Goal: Task Accomplishment & Management: Manage account settings

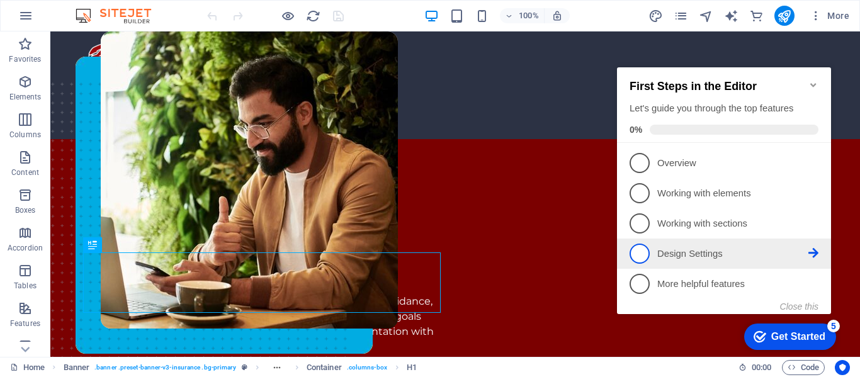
click at [633, 244] on span "4" at bounding box center [639, 254] width 20 height 20
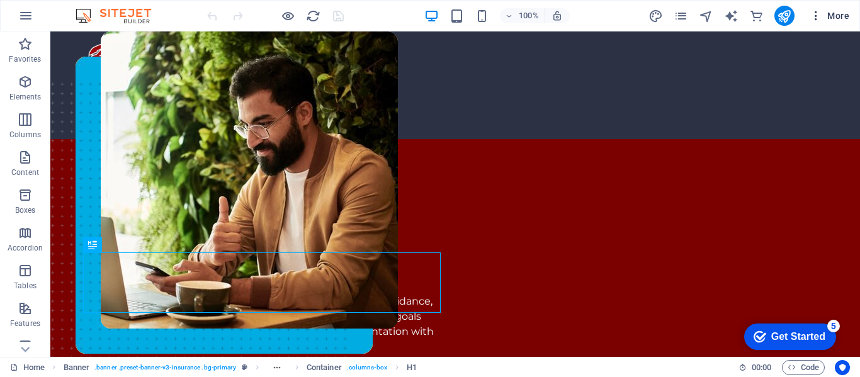
click at [817, 13] on icon "button" at bounding box center [815, 15] width 13 height 13
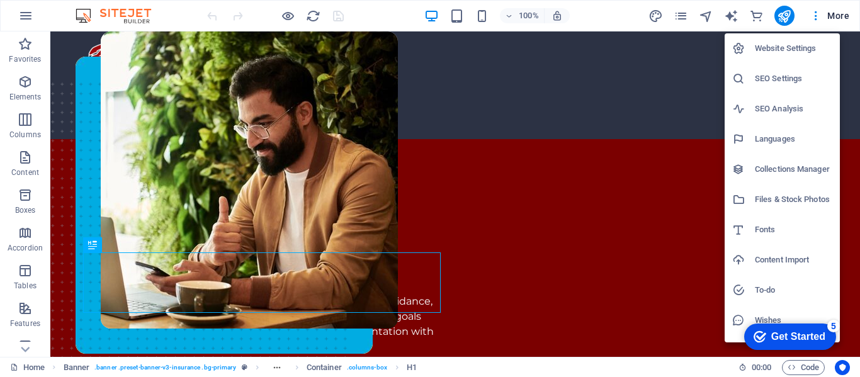
click at [656, 13] on div at bounding box center [430, 188] width 860 height 377
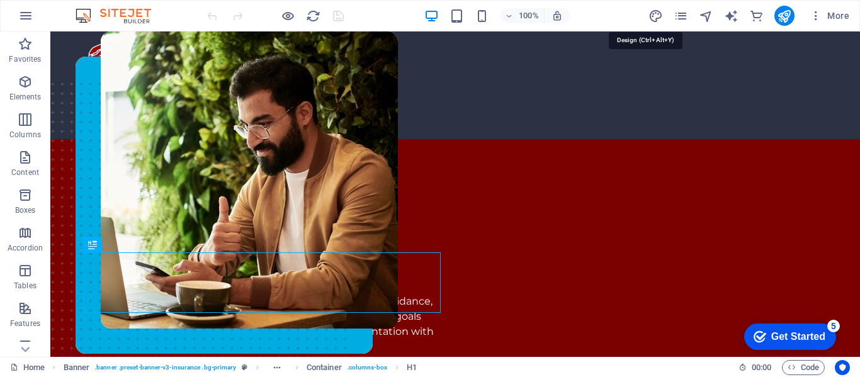
click at [656, 13] on icon "design" at bounding box center [655, 16] width 14 height 14
select select "600"
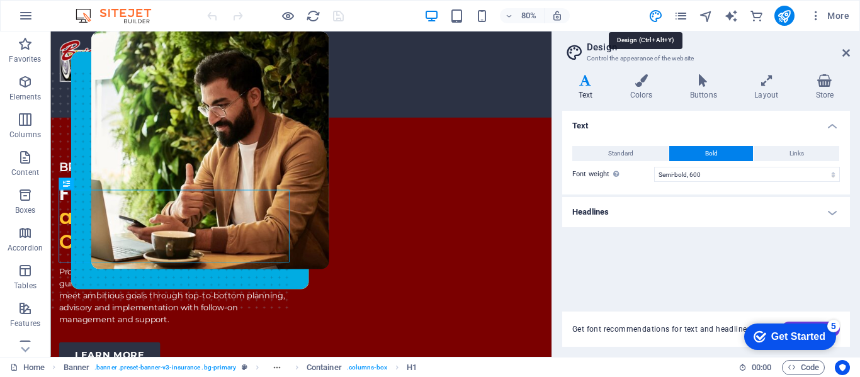
click at [656, 13] on icon "design" at bounding box center [655, 16] width 14 height 14
click at [847, 53] on icon at bounding box center [846, 53] width 8 height 10
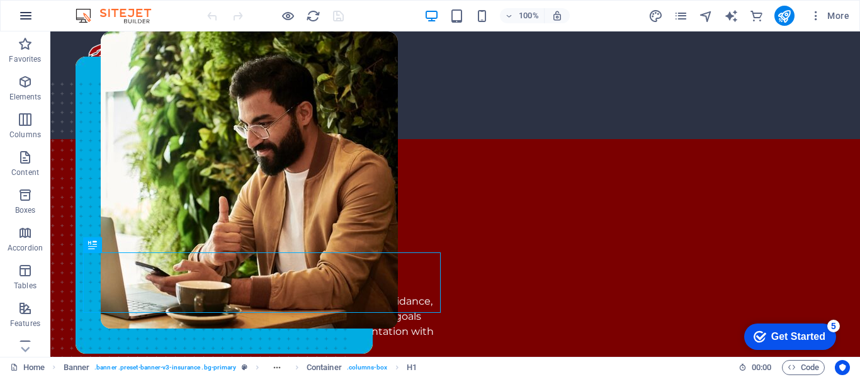
click at [28, 15] on icon "button" at bounding box center [25, 15] width 15 height 15
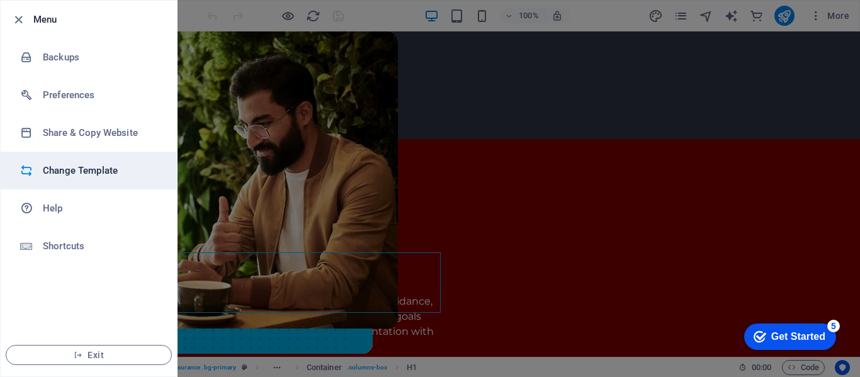
click at [96, 164] on h6 "Change Template" at bounding box center [101, 170] width 116 height 15
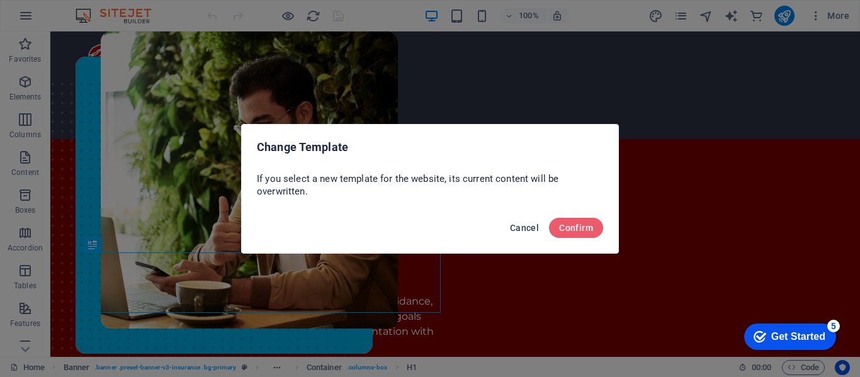
click at [527, 232] on span "Cancel" at bounding box center [524, 228] width 29 height 10
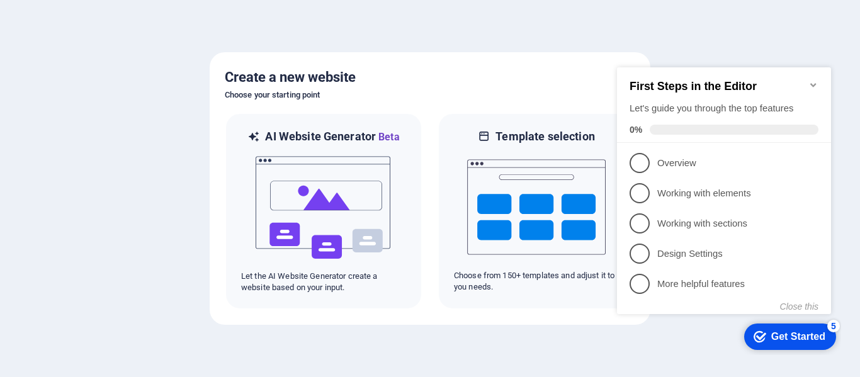
click at [813, 80] on icon "Minimize checklist" at bounding box center [813, 85] width 10 height 10
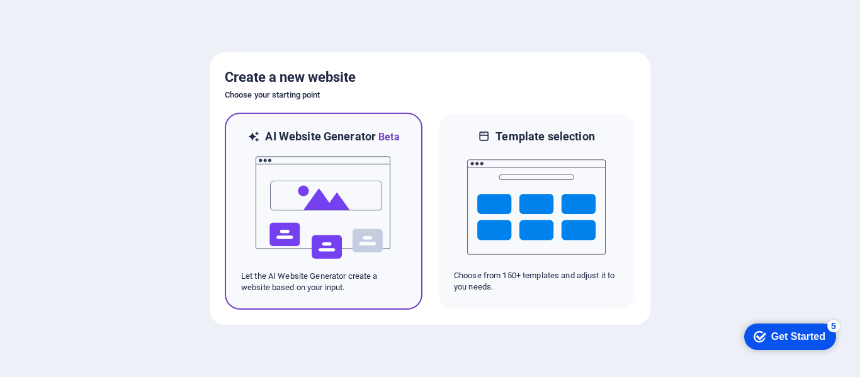
click at [380, 165] on img at bounding box center [323, 208] width 138 height 126
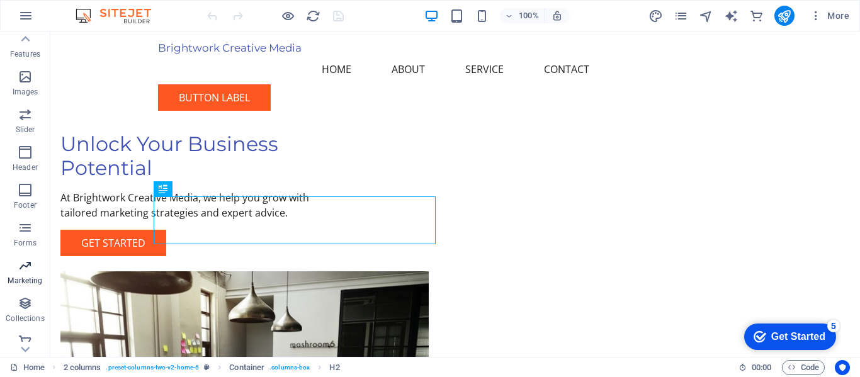
scroll to position [279, 0]
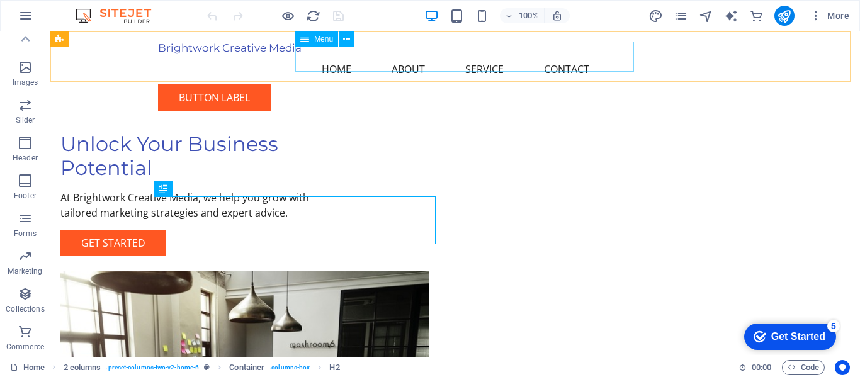
click at [405, 54] on nav "Home About Service Contact" at bounding box center [455, 69] width 594 height 30
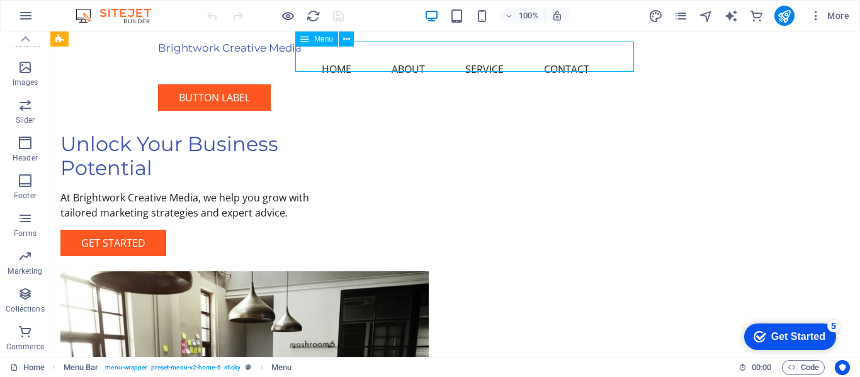
click at [413, 56] on nav "Home About Service Contact" at bounding box center [455, 69] width 594 height 30
select select
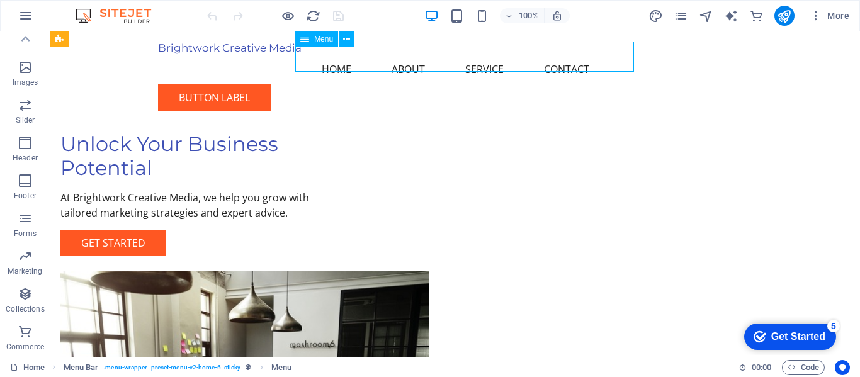
select select
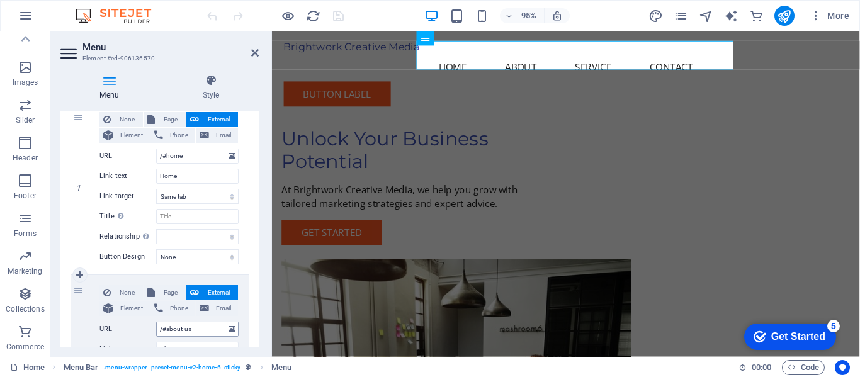
scroll to position [126, 0]
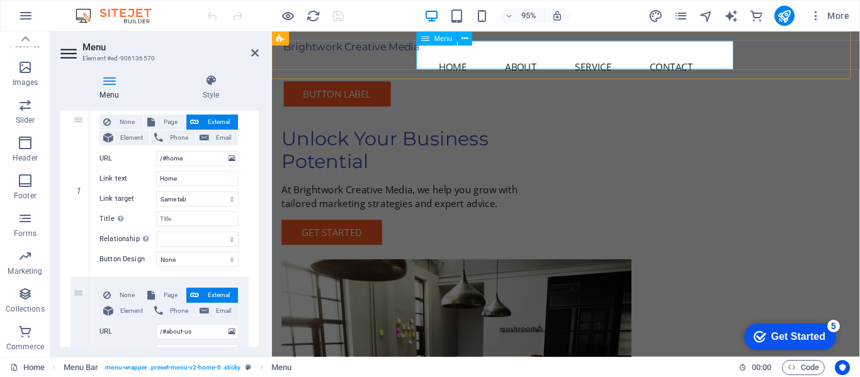
click at [549, 54] on nav "Home About Service Contact" at bounding box center [581, 69] width 594 height 30
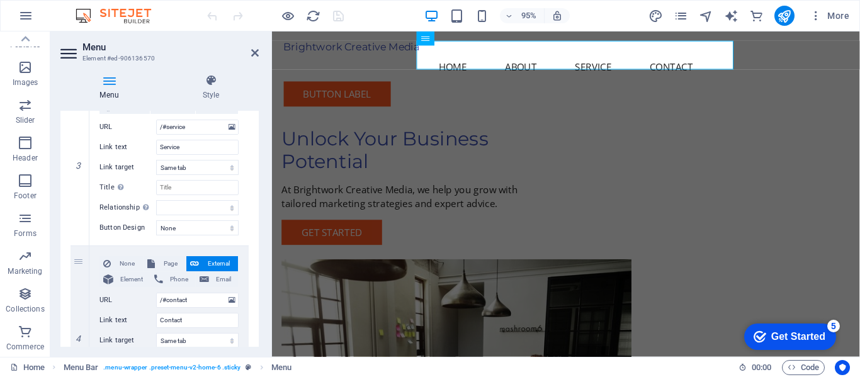
scroll to position [692, 0]
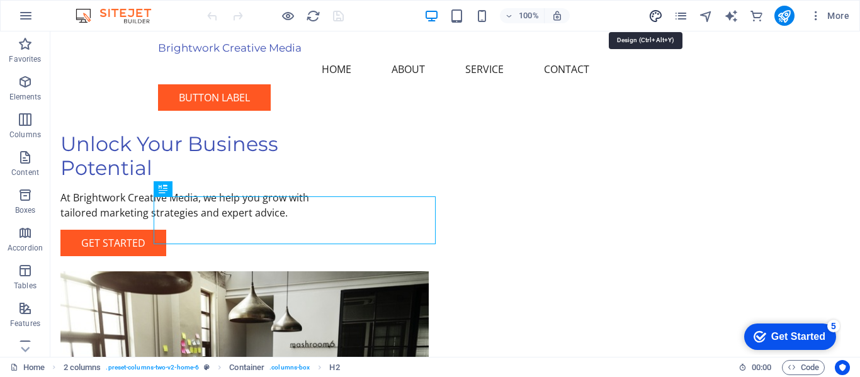
click at [660, 14] on icon "design" at bounding box center [655, 16] width 14 height 14
select select "px"
select select "200"
select select "px"
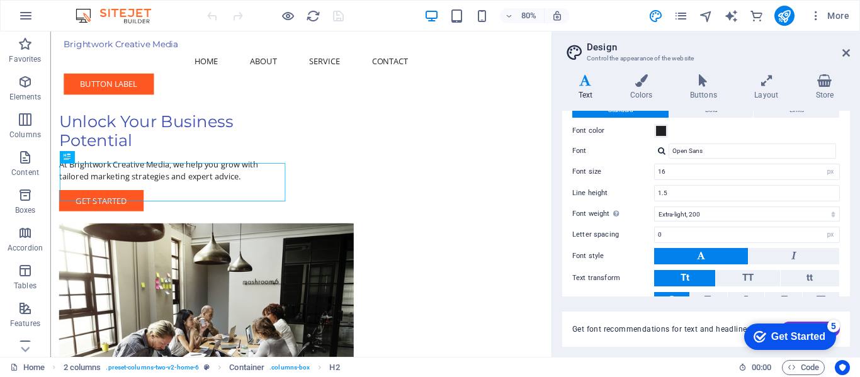
scroll to position [63, 0]
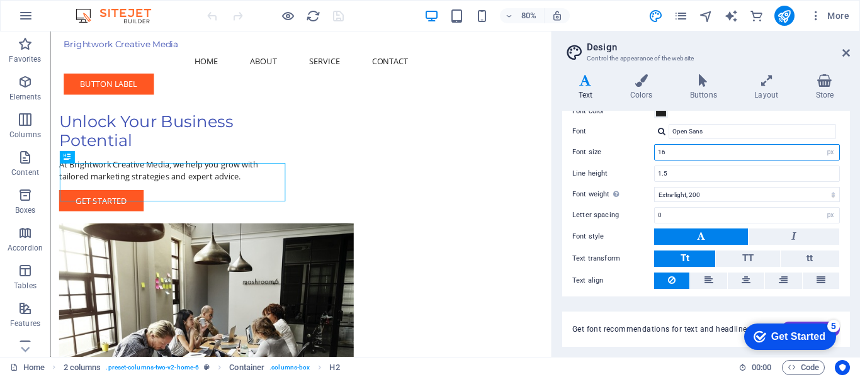
drag, startPoint x: 674, startPoint y: 154, endPoint x: 615, endPoint y: 154, distance: 59.2
click at [615, 154] on div "Font size 16 rem px" at bounding box center [705, 152] width 267 height 16
type input "18"
click at [604, 208] on div "Letter spacing 0 rem px" at bounding box center [705, 215] width 267 height 16
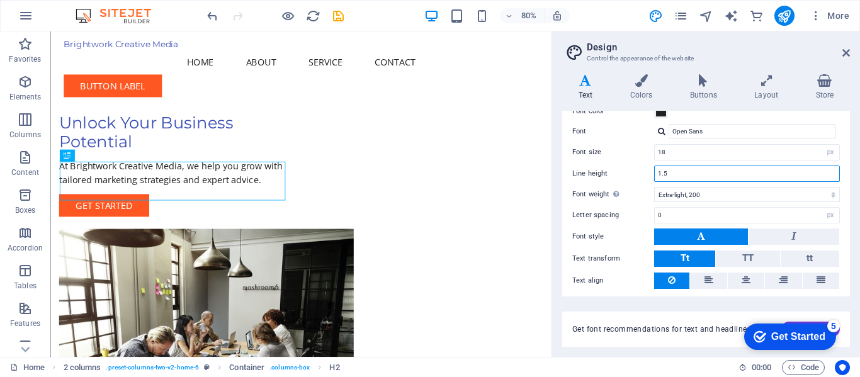
click at [681, 170] on input "1.5" at bounding box center [747, 173] width 184 height 15
type input "1.6"
click at [596, 223] on div "Letter spacing 0 rem px" at bounding box center [705, 215] width 267 height 16
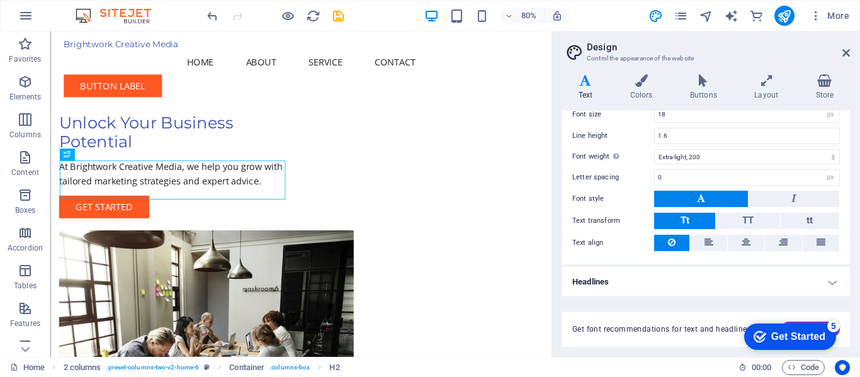
scroll to position [0, 0]
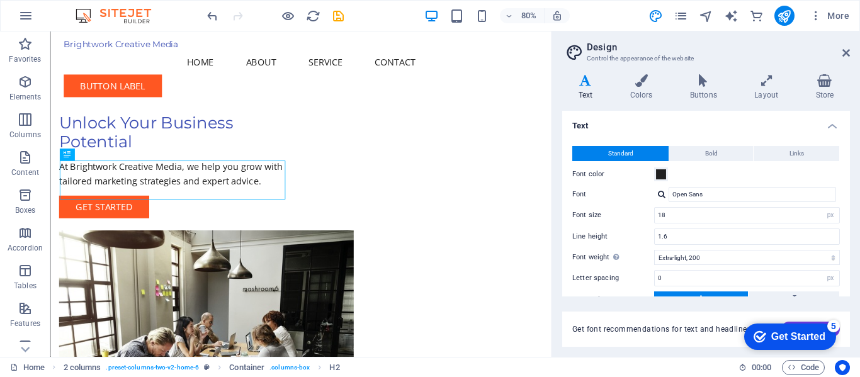
click at [835, 123] on h4 "Text" at bounding box center [706, 122] width 288 height 23
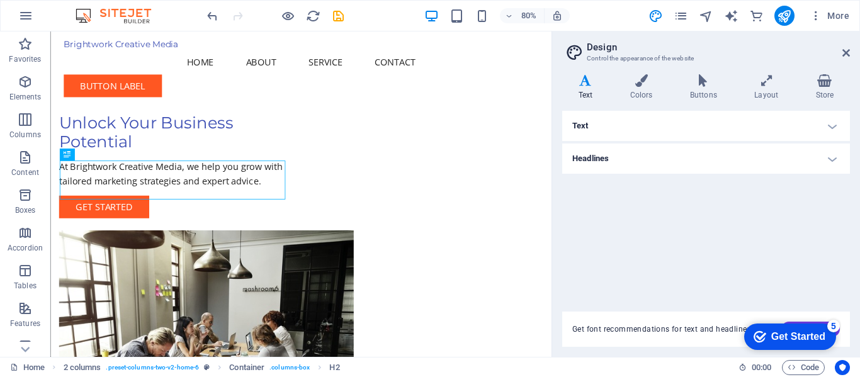
click at [832, 158] on h4 "Headlines" at bounding box center [706, 159] width 288 height 30
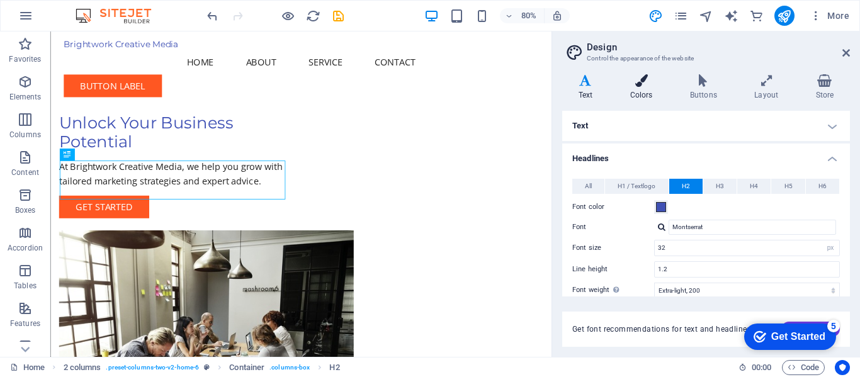
click at [632, 77] on icon at bounding box center [641, 80] width 55 height 13
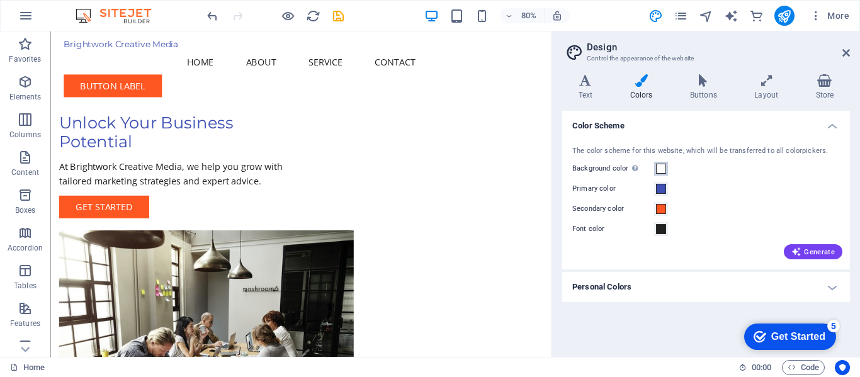
click at [663, 174] on span at bounding box center [661, 169] width 10 height 10
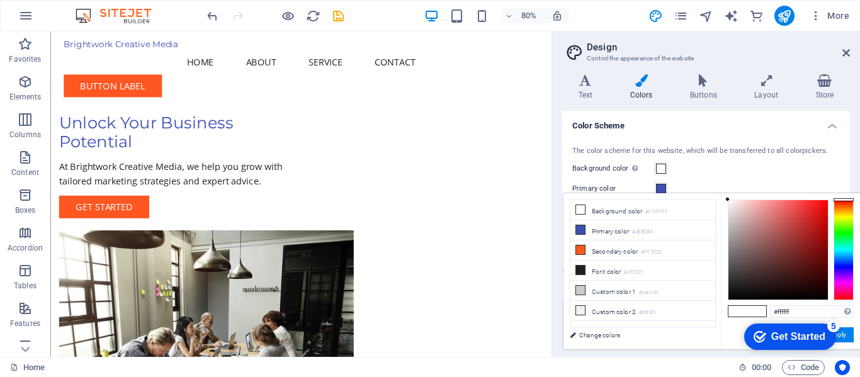
click at [736, 312] on span at bounding box center [737, 311] width 19 height 11
drag, startPoint x: 809, startPoint y: 311, endPoint x: 739, endPoint y: 312, distance: 70.5
click at [739, 312] on div "#ffffff Supported formats #0852ed rgb(8, 82, 237) rgba(8, 82, 237, 90%) hsv(221…" at bounding box center [790, 362] width 139 height 339
type input "#eeeeee"
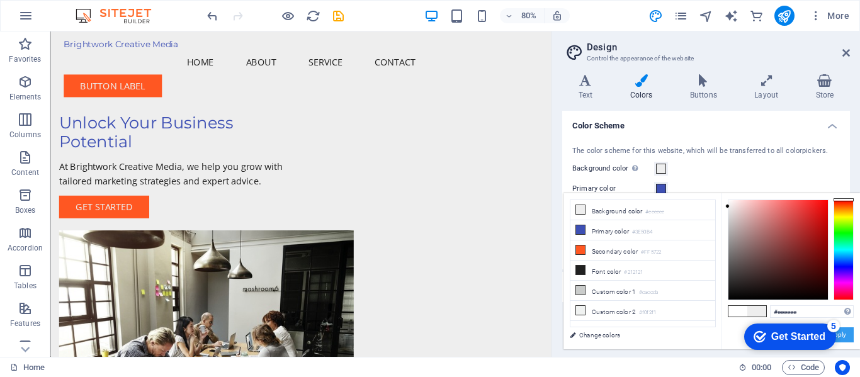
click at [850, 335] on button "Apply" at bounding box center [837, 334] width 31 height 15
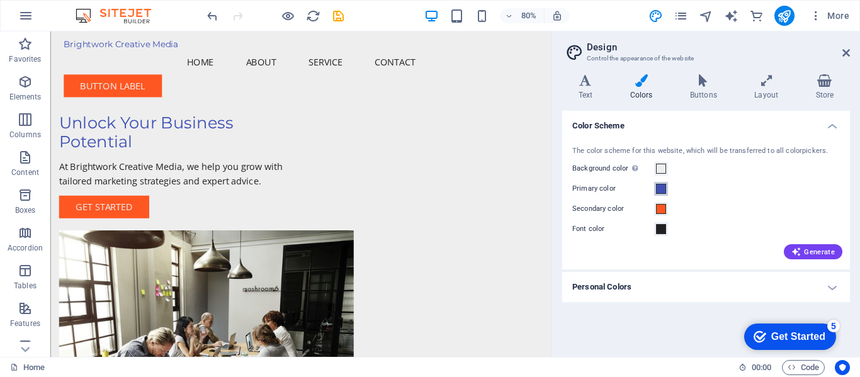
click at [663, 194] on span at bounding box center [661, 189] width 10 height 10
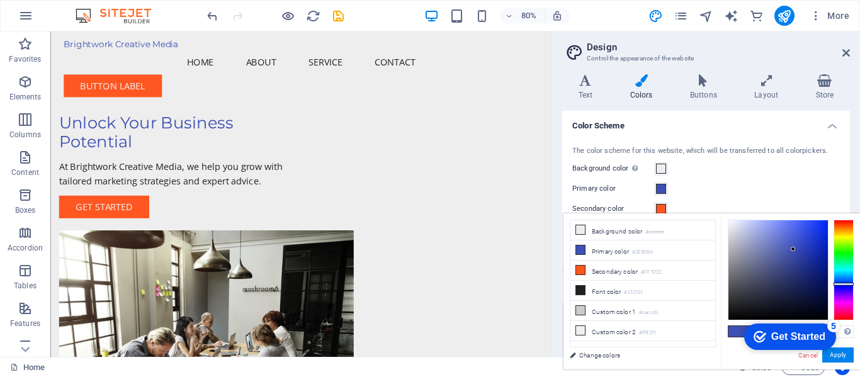
click at [835, 325] on div "5" at bounding box center [833, 326] width 13 height 13
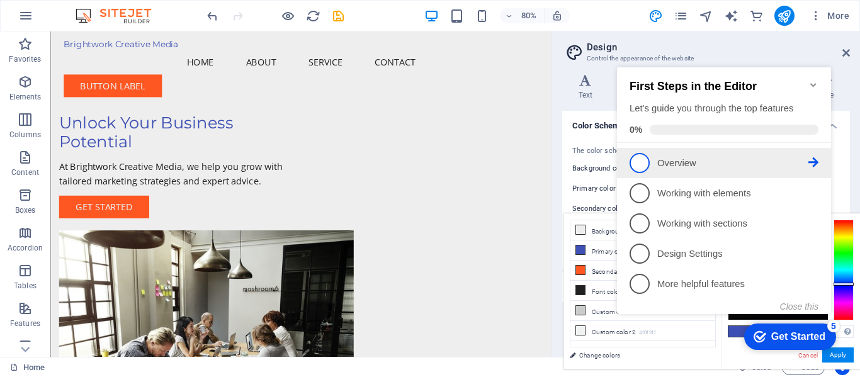
click at [714, 159] on p "Overview - incomplete" at bounding box center [732, 163] width 151 height 13
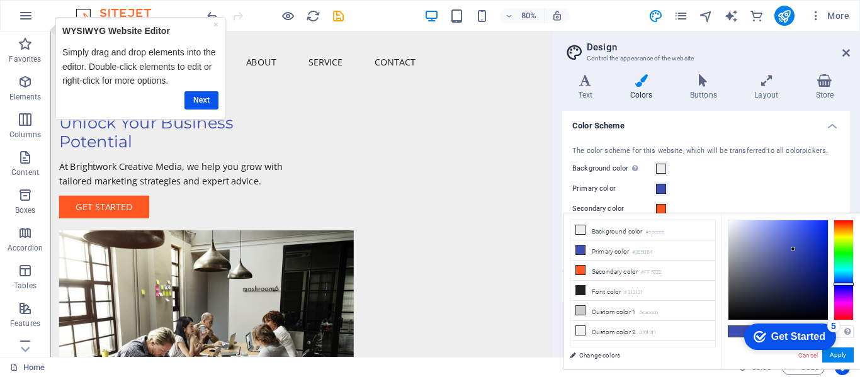
click at [732, 331] on span at bounding box center [737, 331] width 19 height 11
click at [859, 179] on div "Variants Text Colors Buttons Layout Store Text Standard Bold Links Font color F…" at bounding box center [706, 210] width 308 height 293
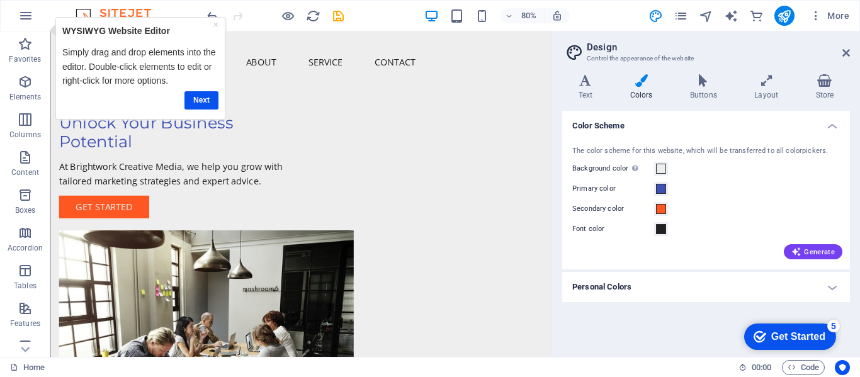
click at [816, 337] on div "Get Started" at bounding box center [798, 336] width 54 height 11
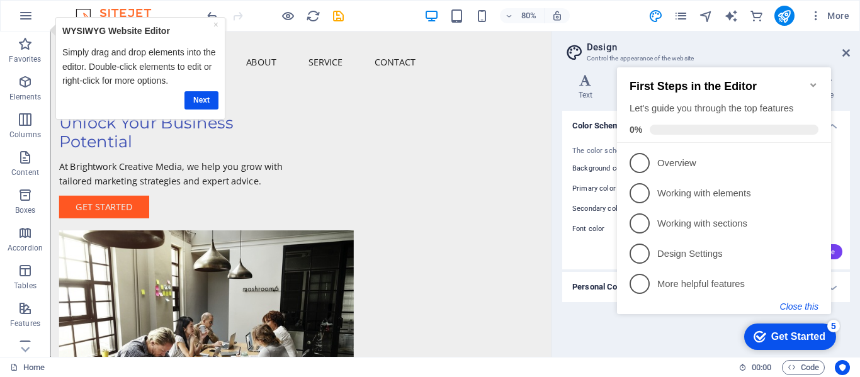
click at [801, 305] on button "Close this" at bounding box center [799, 306] width 38 height 10
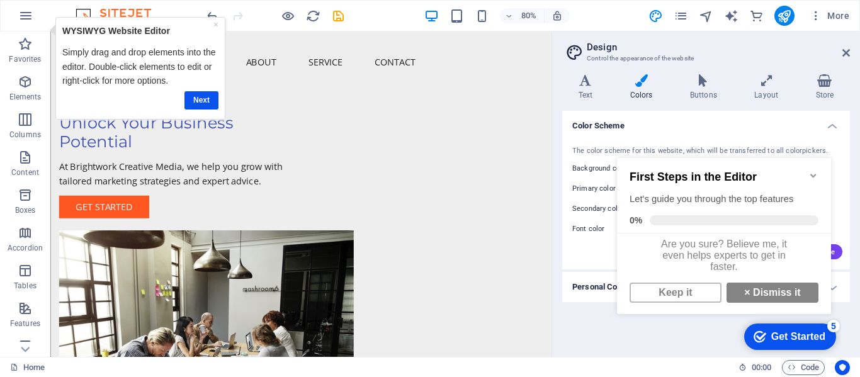
click at [804, 325] on div "checkmark Get Started 5" at bounding box center [790, 337] width 92 height 26
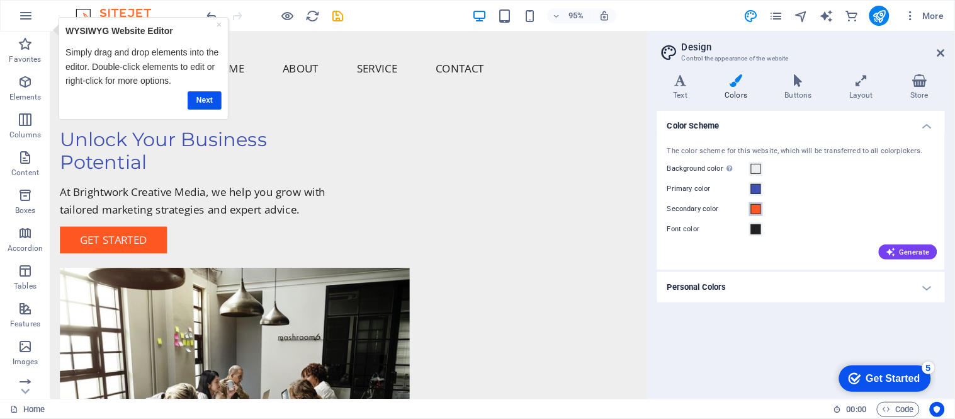
click at [754, 214] on span at bounding box center [756, 209] width 10 height 10
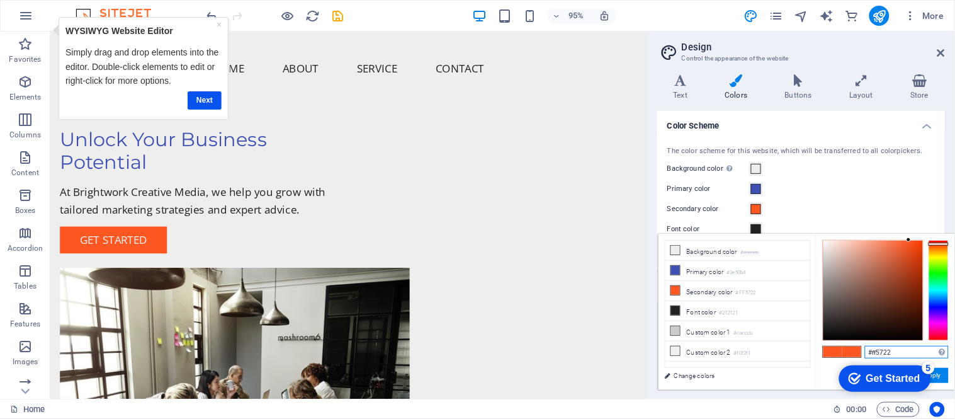
click at [859, 352] on input "#ff5722" at bounding box center [907, 352] width 84 height 13
type input "#990000"
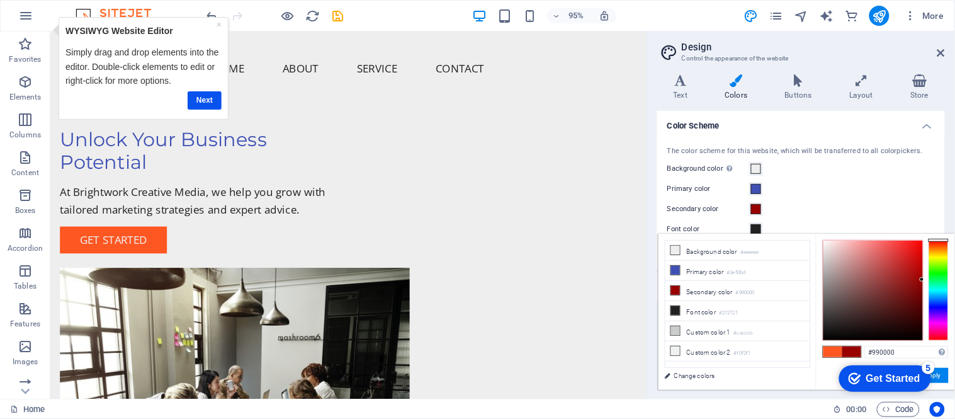
click at [859, 196] on div "Primary color" at bounding box center [800, 188] width 267 height 15
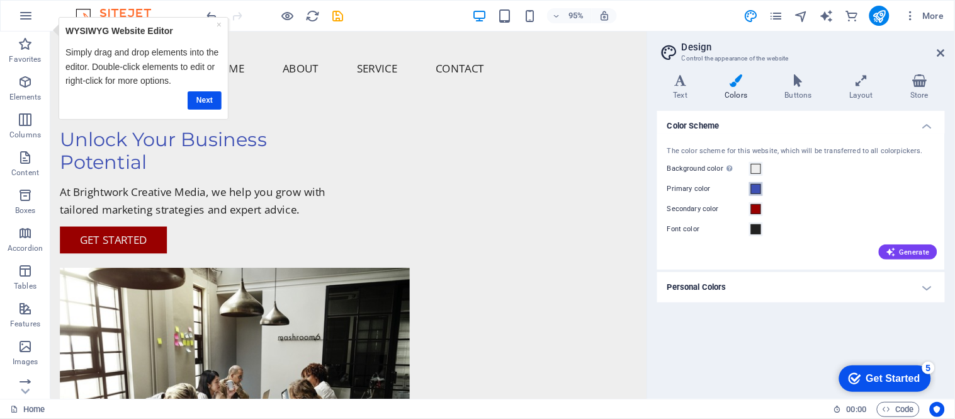
click at [754, 194] on span at bounding box center [756, 189] width 10 height 10
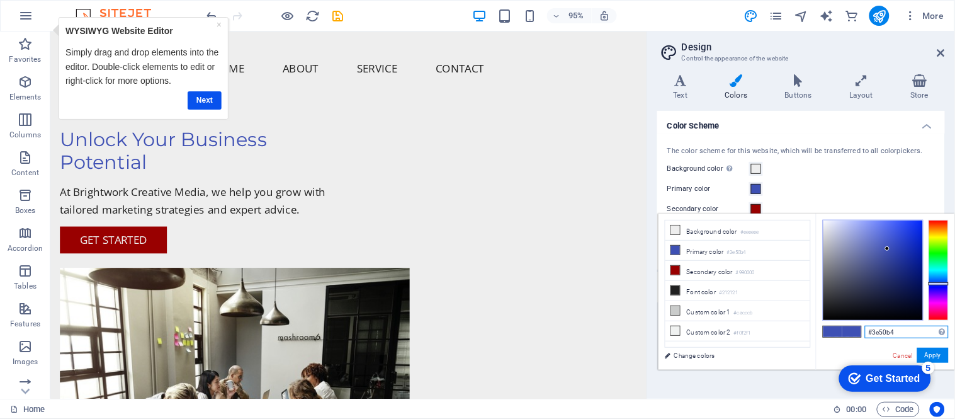
click at [859, 332] on input "#3e50b4" at bounding box center [907, 331] width 84 height 13
drag, startPoint x: 891, startPoint y: 335, endPoint x: 838, endPoint y: 335, distance: 52.9
click at [838, 335] on div "#99 Supported formats #0852ed rgb(8, 82, 237) rgba(8, 82, 237, 90%) hsv(221,97,…" at bounding box center [885, 382] width 139 height 339
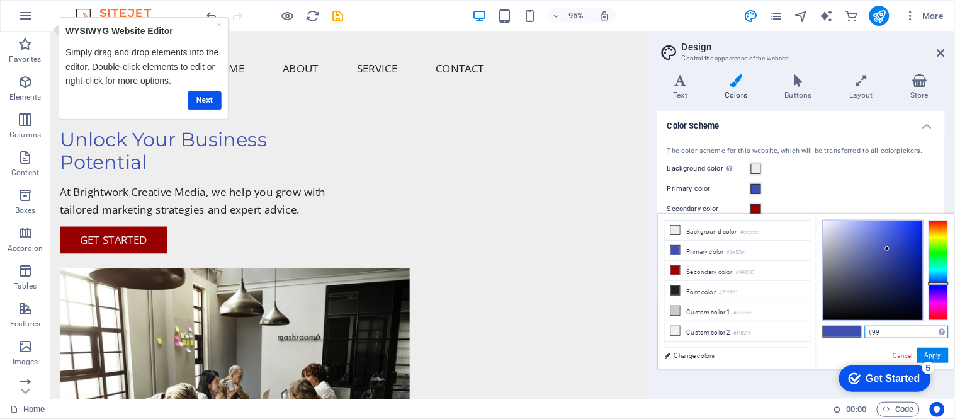
paste input "3f74cf"
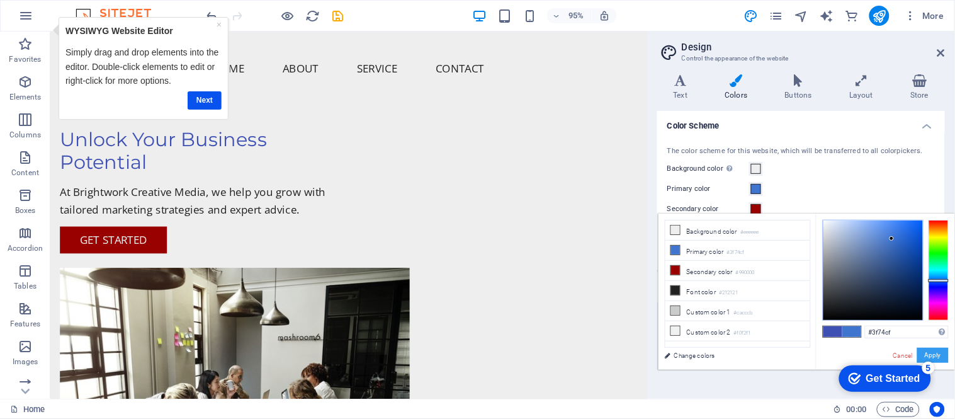
click at [859, 354] on button "Apply" at bounding box center [932, 354] width 31 height 15
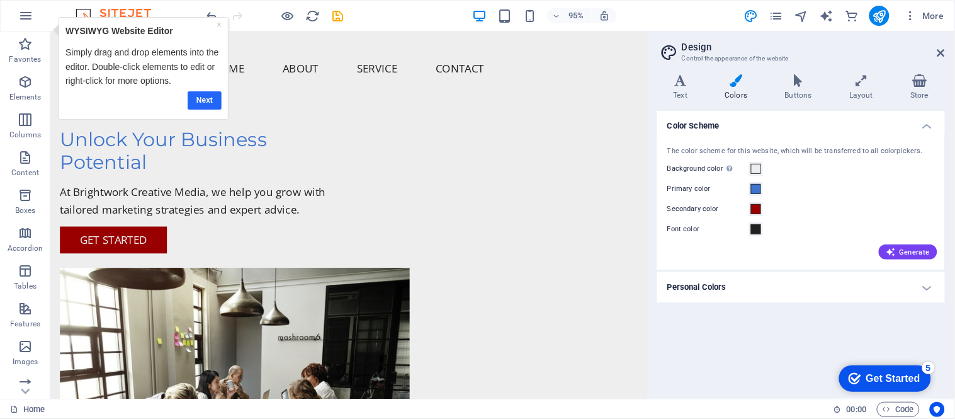
click at [200, 98] on link "Next" at bounding box center [205, 100] width 34 height 18
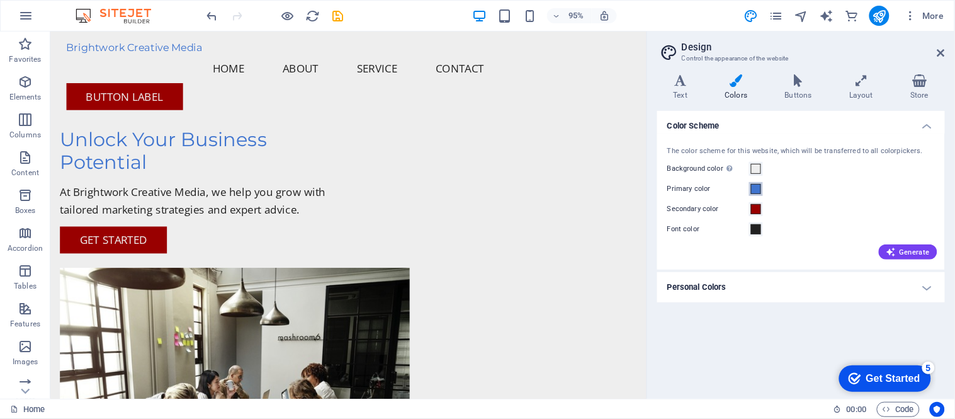
click at [756, 194] on span at bounding box center [756, 189] width 10 height 10
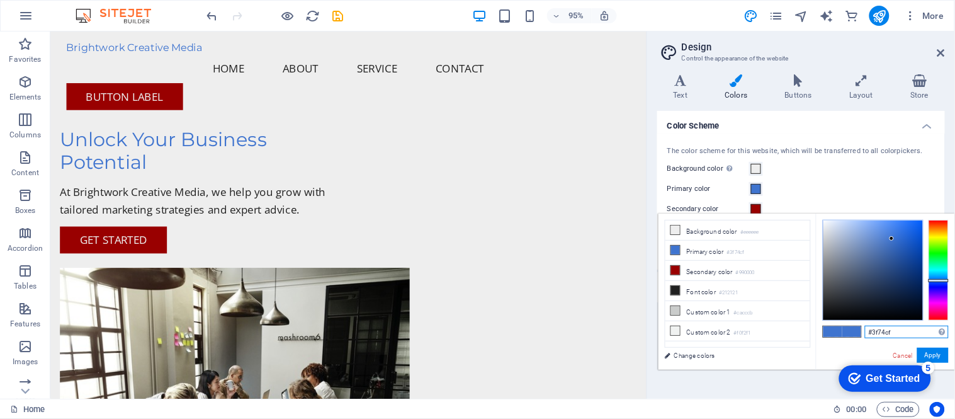
click at [859, 330] on input "#3f74cf" at bounding box center [907, 331] width 84 height 13
type input "#990000"
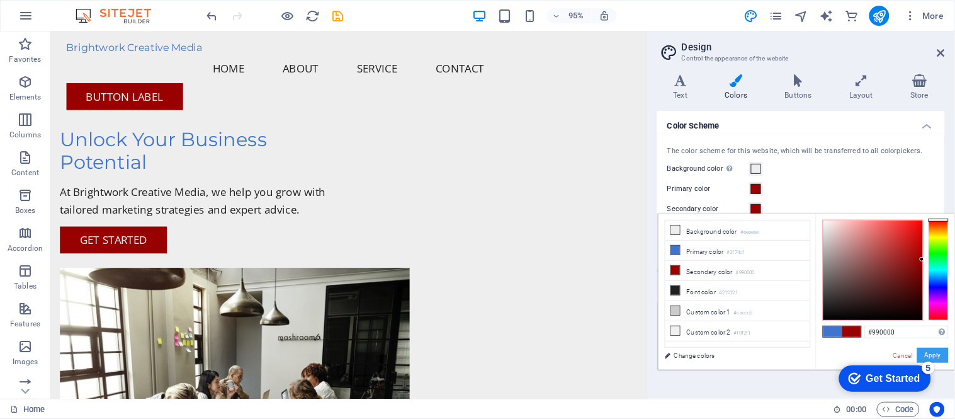
click at [859, 354] on button "Apply" at bounding box center [932, 354] width 31 height 15
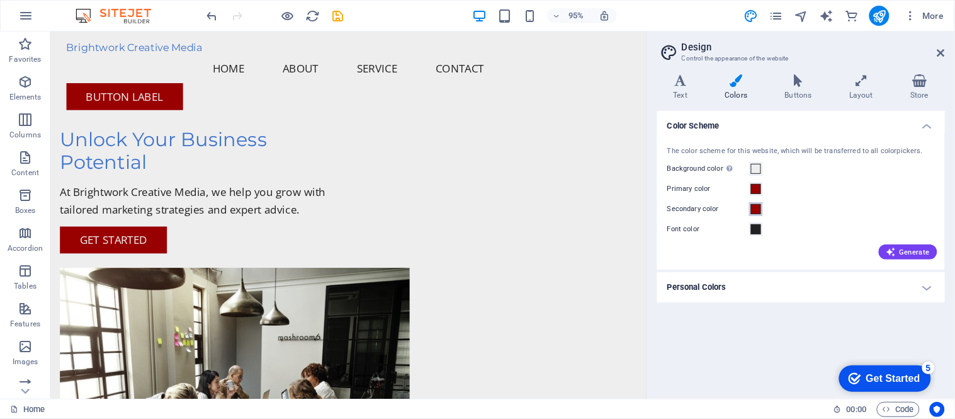
click at [757, 214] on span at bounding box center [756, 209] width 10 height 10
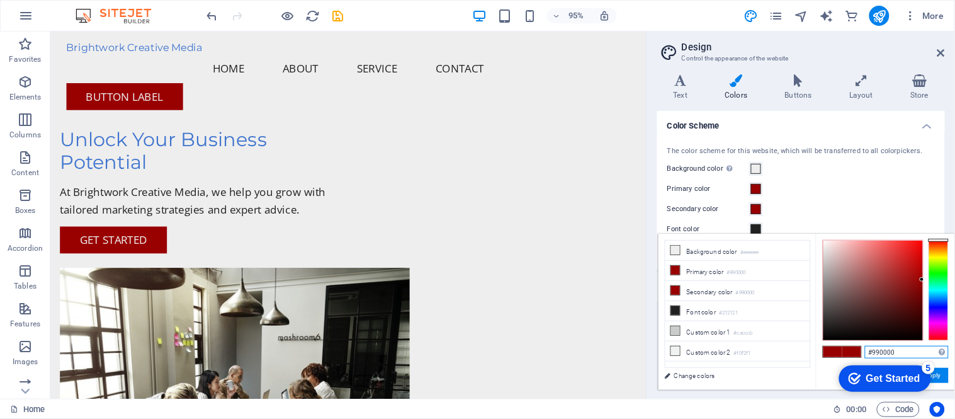
click at [859, 354] on input "#990000" at bounding box center [907, 352] width 84 height 13
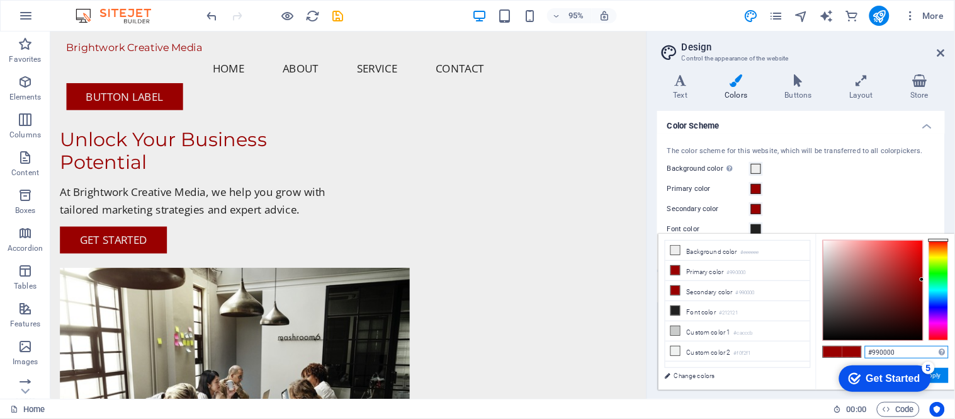
paste input "3f74cf"
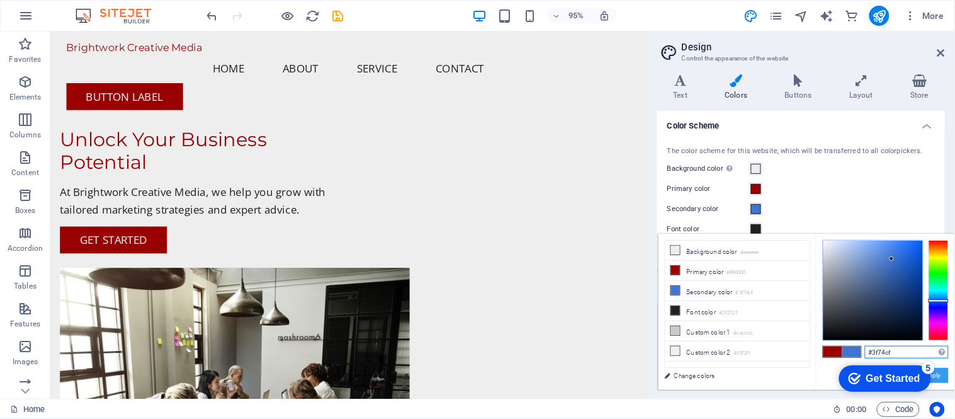
type input "#3f74cf"
click at [859, 374] on button "Apply" at bounding box center [932, 375] width 31 height 15
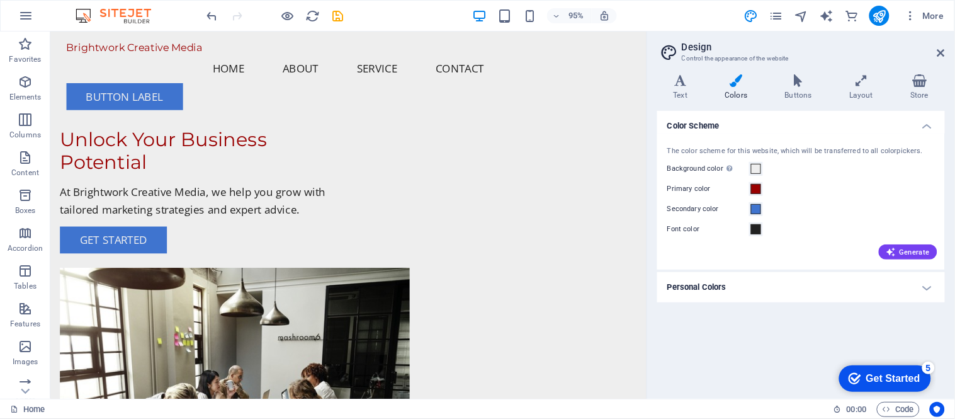
click at [859, 133] on h4 "Color Scheme" at bounding box center [801, 122] width 288 height 23
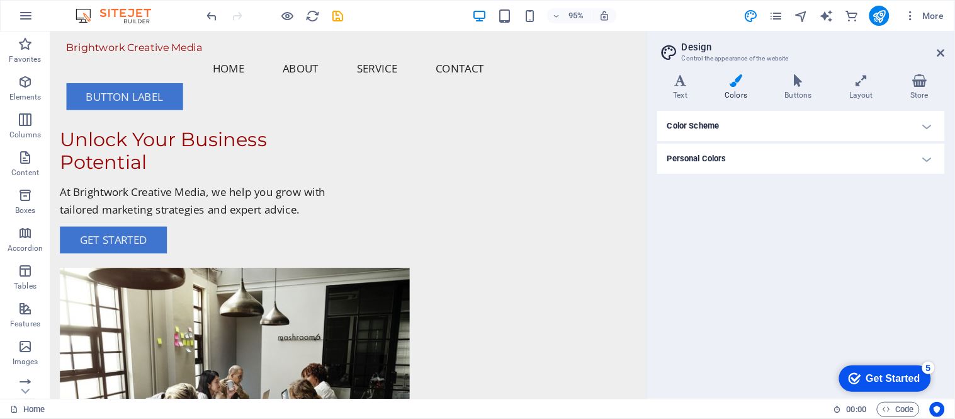
click at [859, 162] on h4 "Personal Colors" at bounding box center [801, 159] width 288 height 30
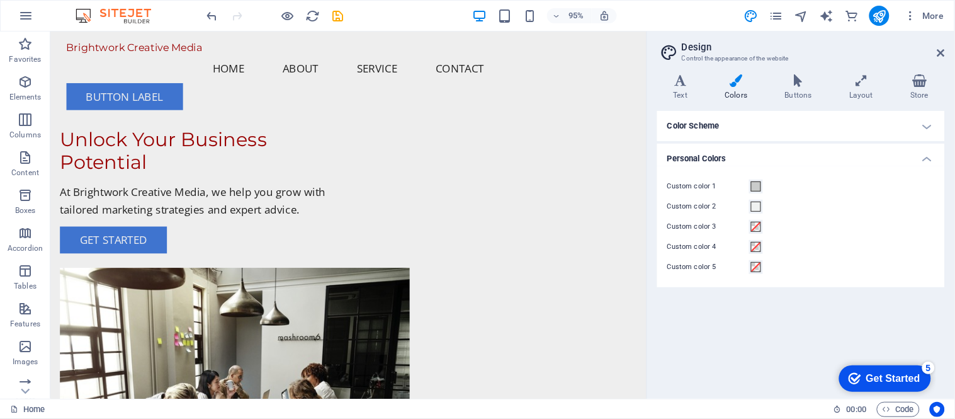
click at [859, 162] on h4 "Personal Colors" at bounding box center [801, 155] width 288 height 23
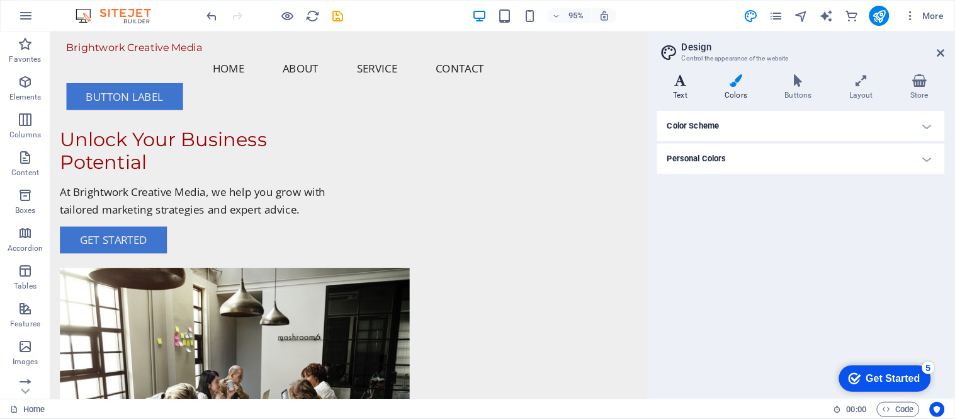
click at [678, 90] on h4 "Text" at bounding box center [683, 87] width 52 height 26
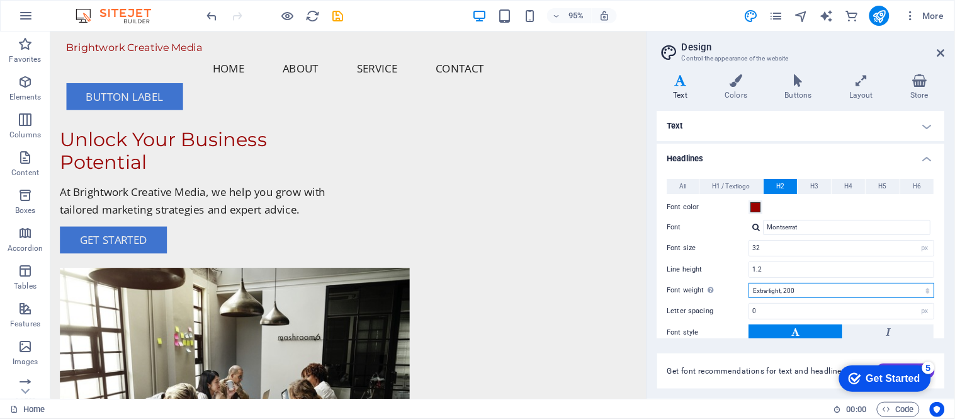
click at [847, 288] on select "Thin, 100 Extra-light, 200 Light, 300 Regular, 400 Medium, 500 Semi-bold, 600 B…" at bounding box center [842, 290] width 186 height 15
click at [749, 284] on select "Thin, 100 Extra-light, 200 Light, 300 Regular, 400 Medium, 500 Semi-bold, 600 B…" at bounding box center [842, 290] width 186 height 15
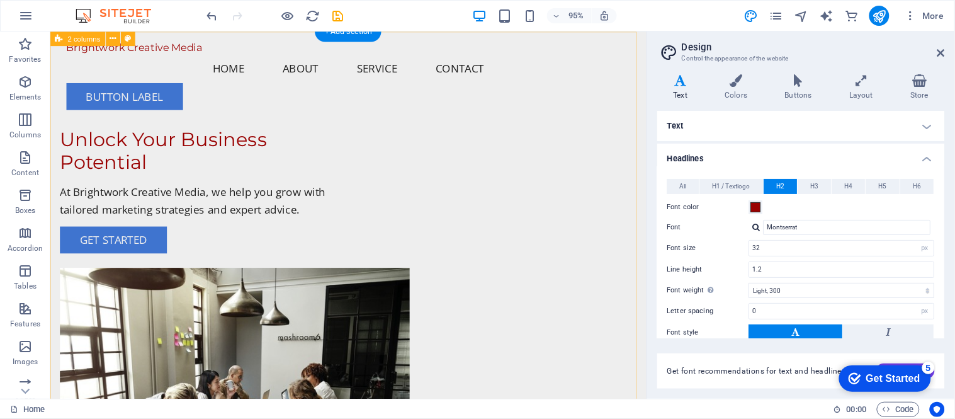
click at [320, 376] on div "Unlock Your Business Potential At Brightwork Creative Media, we help you grow w…" at bounding box center [364, 306] width 628 height 551
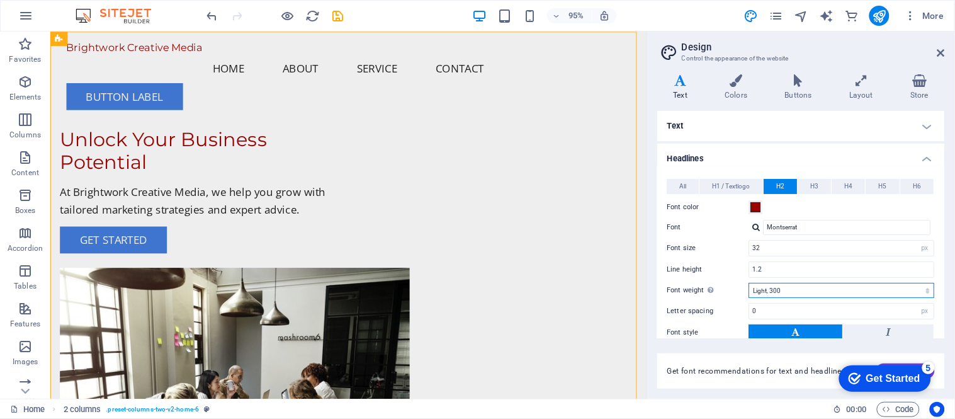
click at [798, 288] on select "Thin, 100 Extra-light, 200 Light, 300 Regular, 400 Medium, 500 Semi-bold, 600 B…" at bounding box center [842, 290] width 186 height 15
click at [749, 284] on select "Thin, 100 Extra-light, 200 Light, 300 Regular, 400 Medium, 500 Semi-bold, 600 B…" at bounding box center [842, 290] width 186 height 15
click at [812, 292] on select "Thin, 100 Extra-light, 200 Light, 300 Regular, 400 Medium, 500 Semi-bold, 600 B…" at bounding box center [842, 290] width 186 height 15
click at [749, 284] on select "Thin, 100 Extra-light, 200 Light, 300 Regular, 400 Medium, 500 Semi-bold, 600 B…" at bounding box center [842, 290] width 186 height 15
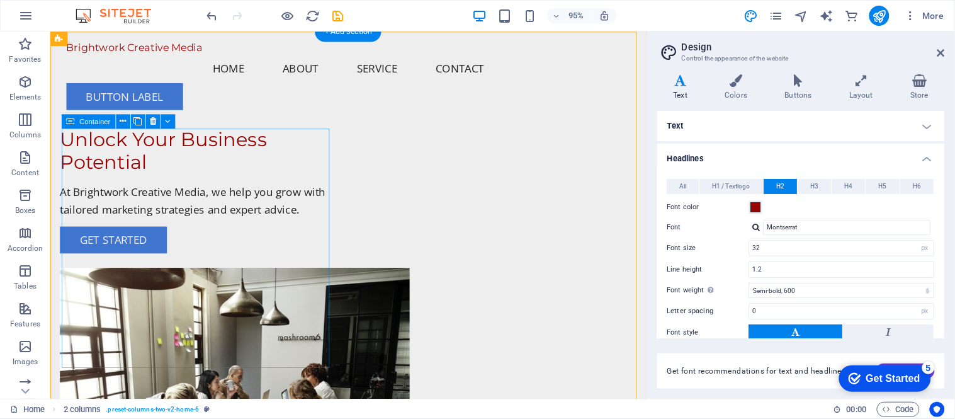
click at [292, 264] on div "Unlock Your Business Potential At Brightwork Creative Media, we help you grow w…" at bounding box center [201, 199] width 282 height 132
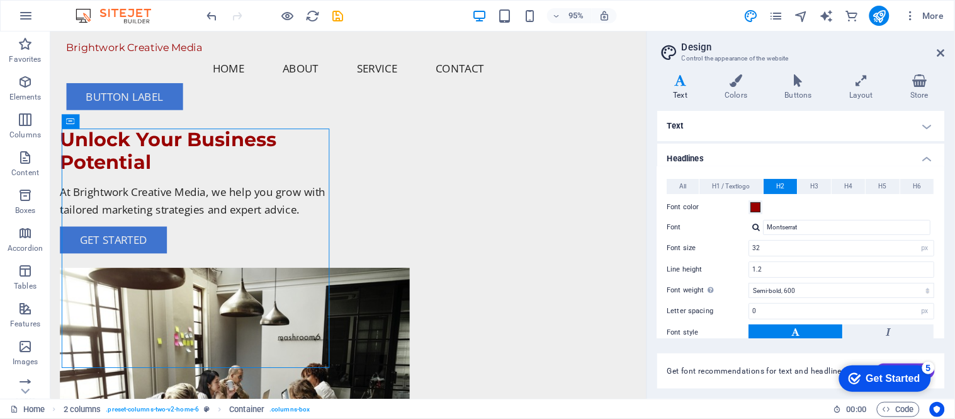
click at [678, 82] on icon at bounding box center [680, 80] width 47 height 13
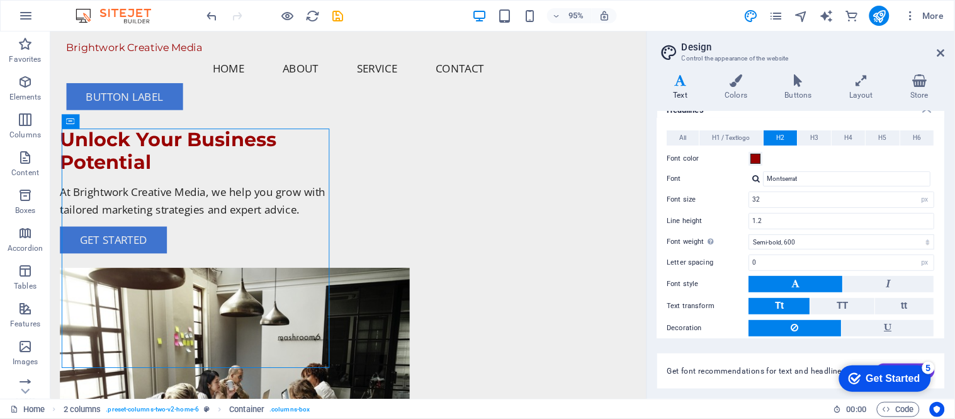
scroll to position [70, 0]
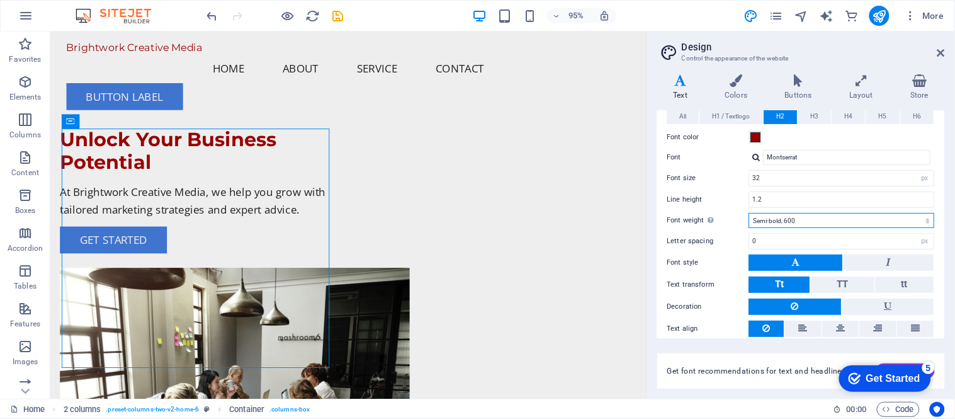
click at [840, 223] on select "Thin, 100 Extra-light, 200 Light, 300 Regular, 400 Medium, 500 Semi-bold, 600 B…" at bounding box center [842, 220] width 186 height 15
click at [749, 214] on select "Thin, 100 Extra-light, 200 Light, 300 Regular, 400 Medium, 500 Semi-bold, 600 B…" at bounding box center [842, 220] width 186 height 15
click at [826, 45] on h2 "Design" at bounding box center [813, 47] width 263 height 11
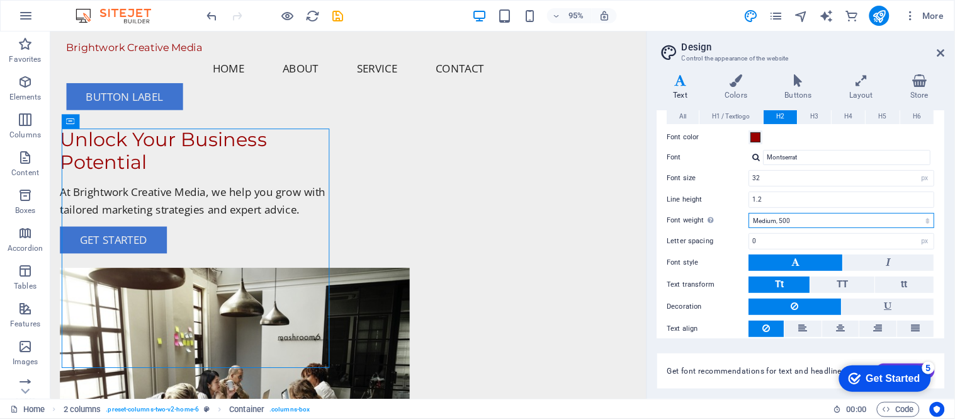
click at [806, 223] on select "Thin, 100 Extra-light, 200 Light, 300 Regular, 400 Medium, 500 Semi-bold, 600 B…" at bounding box center [842, 220] width 186 height 15
click at [749, 214] on select "Thin, 100 Extra-light, 200 Light, 300 Regular, 400 Medium, 500 Semi-bold, 600 B…" at bounding box center [842, 220] width 186 height 15
click at [826, 93] on h4 "Buttons" at bounding box center [800, 87] width 64 height 26
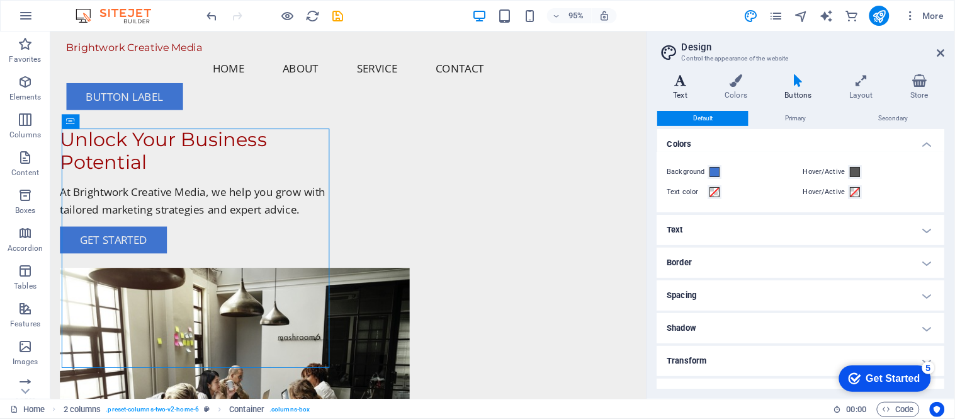
click at [673, 88] on h4 "Text" at bounding box center [683, 87] width 52 height 26
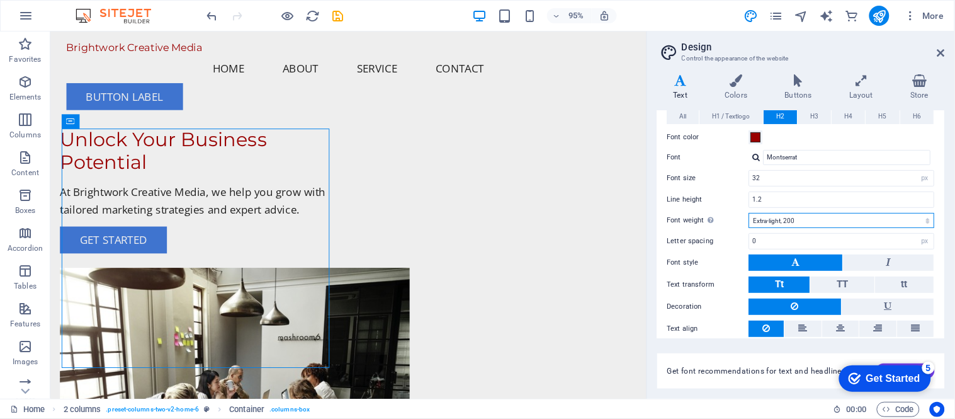
click at [785, 222] on select "Thin, 100 Extra-light, 200 Light, 300 Regular, 400 Medium, 500 Semi-bold, 600 B…" at bounding box center [842, 220] width 186 height 15
click at [749, 214] on select "Thin, 100 Extra-light, 200 Light, 300 Regular, 400 Medium, 500 Semi-bold, 600 B…" at bounding box center [842, 220] width 186 height 15
click at [817, 40] on header "Design Control the appearance of the website" at bounding box center [802, 47] width 285 height 33
click at [788, 220] on select "Thin, 100 Extra-light, 200 Light, 300 Regular, 400 Medium, 500 Semi-bold, 600 B…" at bounding box center [842, 220] width 186 height 15
select select "600"
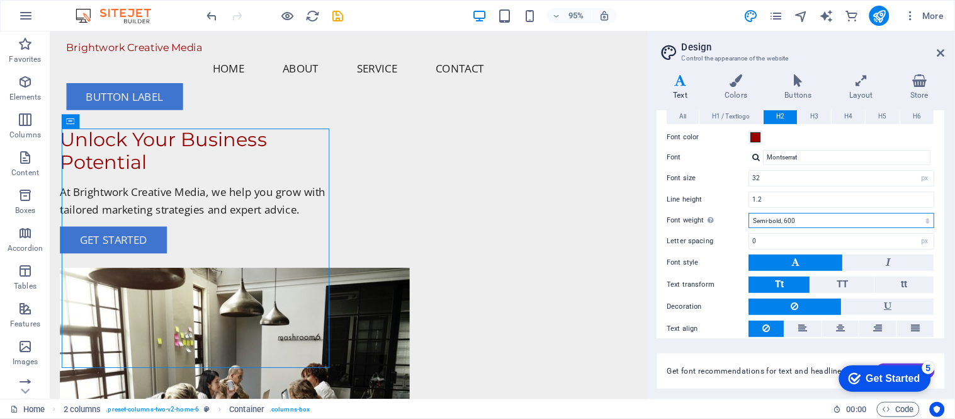
click at [749, 214] on select "Thin, 100 Extra-light, 200 Light, 300 Regular, 400 Medium, 500 Semi-bold, 600 B…" at bounding box center [842, 220] width 186 height 15
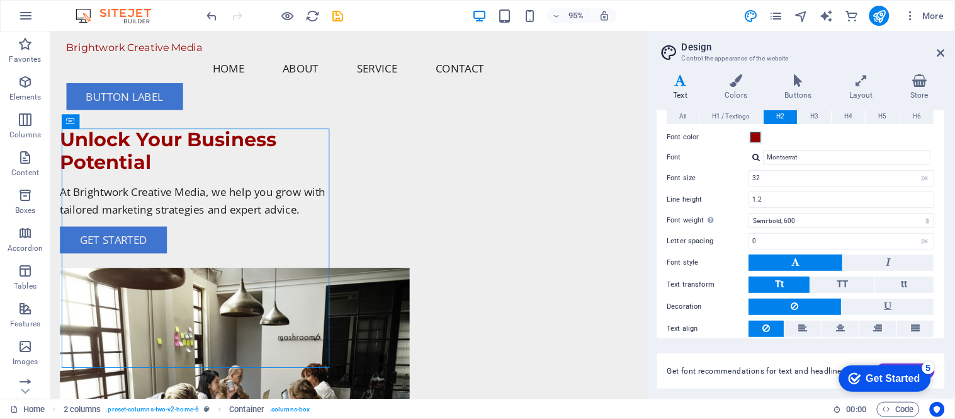
click at [772, 45] on h2 "Design" at bounding box center [813, 47] width 263 height 11
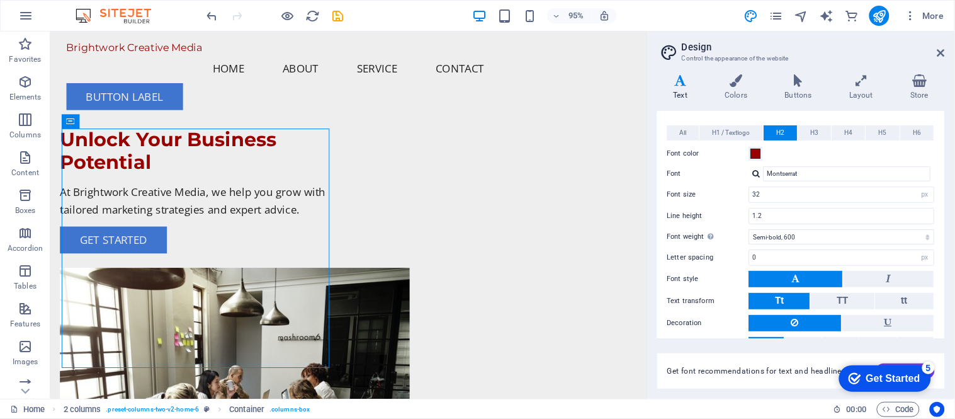
scroll to position [99, 0]
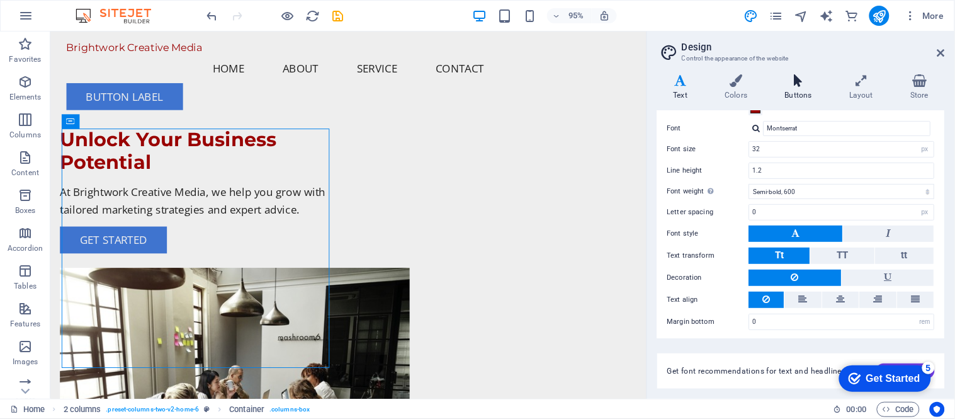
click at [806, 89] on h4 "Buttons" at bounding box center [800, 87] width 64 height 26
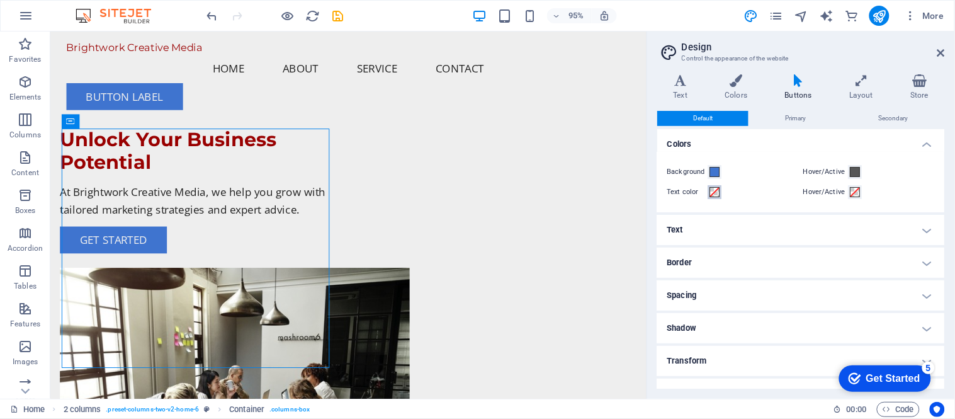
click at [718, 192] on span at bounding box center [715, 192] width 10 height 10
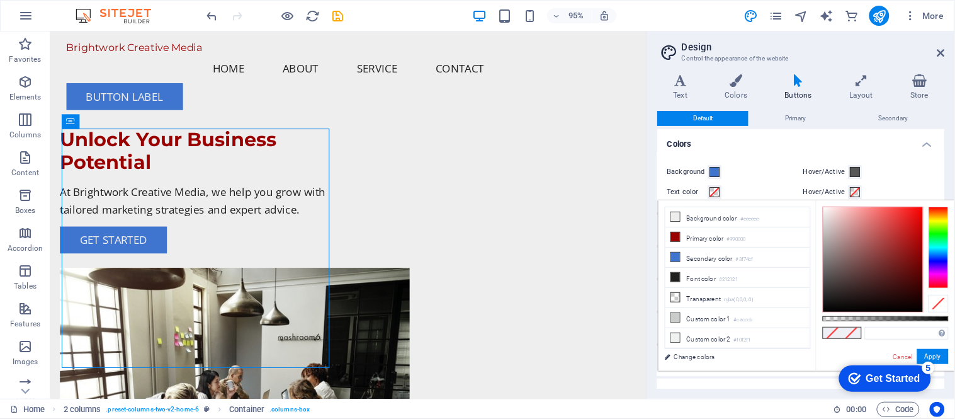
click at [793, 164] on div "Background Hover/Active Text color Hover/Active" at bounding box center [801, 182] width 293 height 60
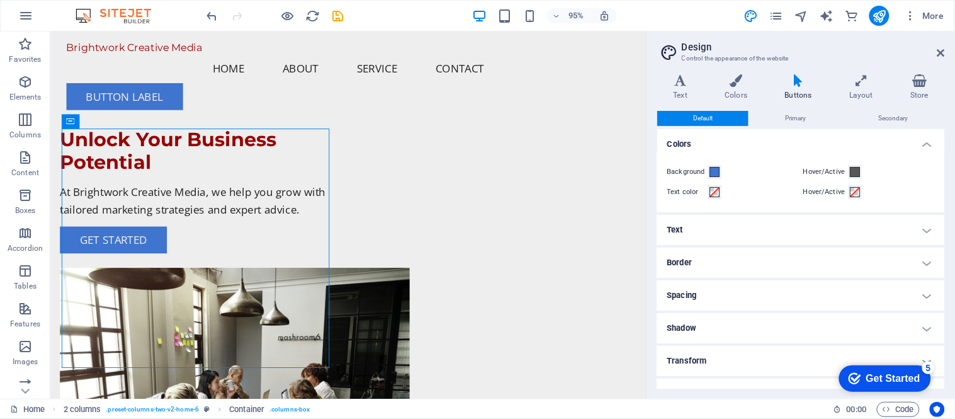
click at [848, 231] on h4 "Text" at bounding box center [801, 230] width 288 height 30
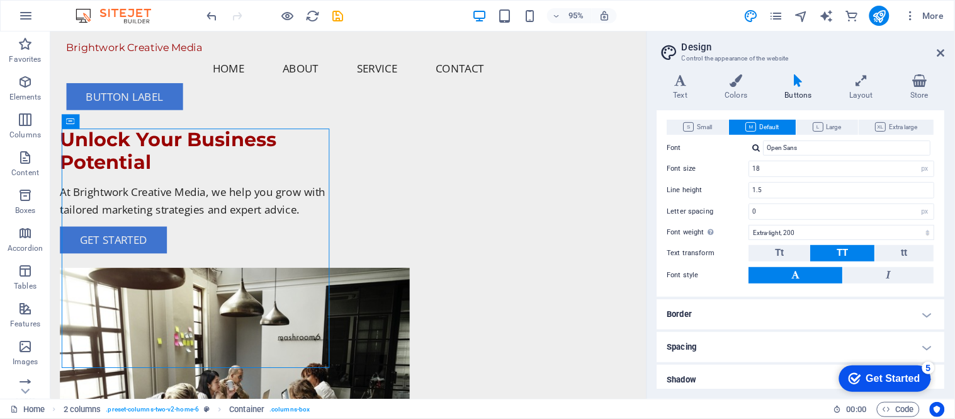
scroll to position [60, 0]
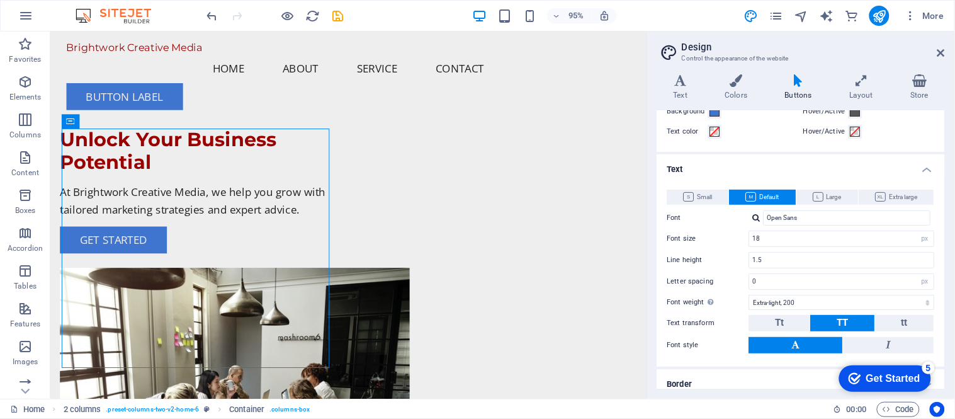
click at [859, 168] on h4 "Text" at bounding box center [801, 165] width 288 height 23
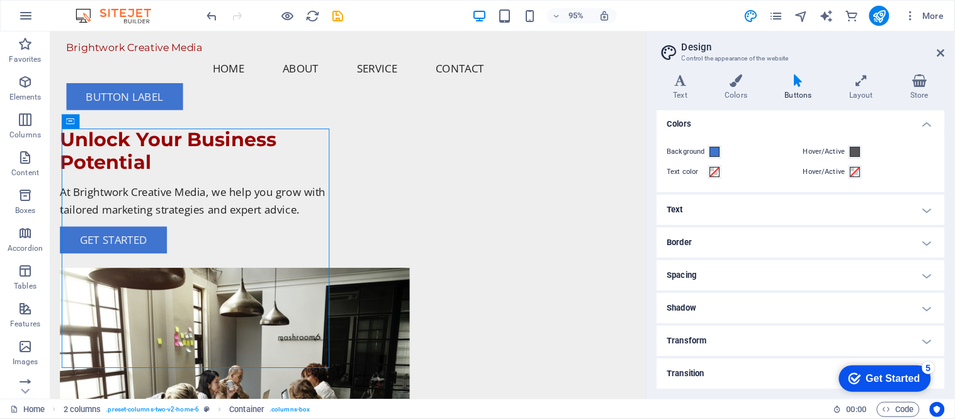
click at [749, 246] on h4 "Border" at bounding box center [801, 242] width 288 height 30
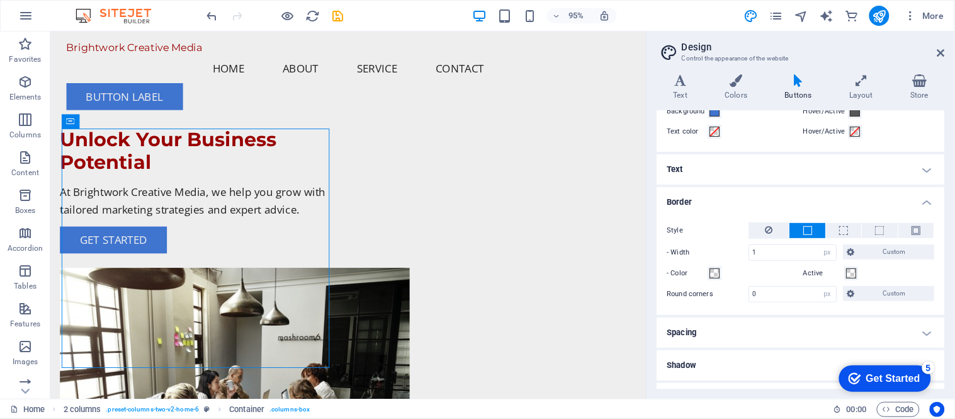
click at [699, 203] on h4 "Border" at bounding box center [801, 198] width 288 height 23
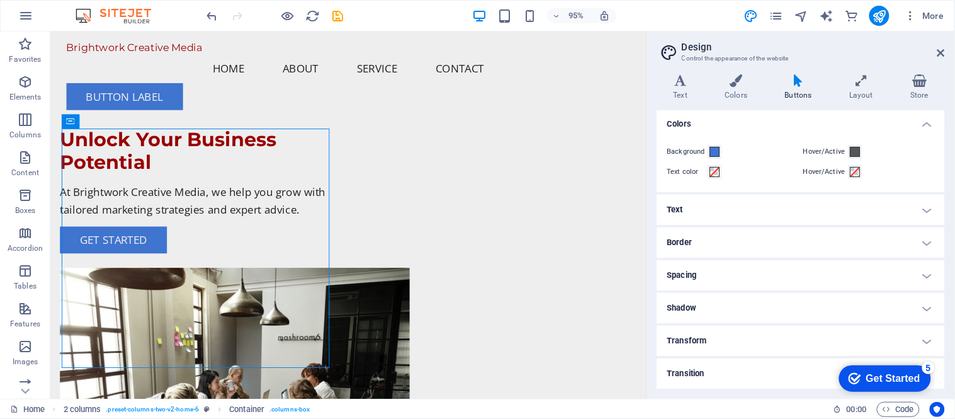
scroll to position [21, 0]
click at [705, 241] on h4 "Border" at bounding box center [801, 242] width 288 height 30
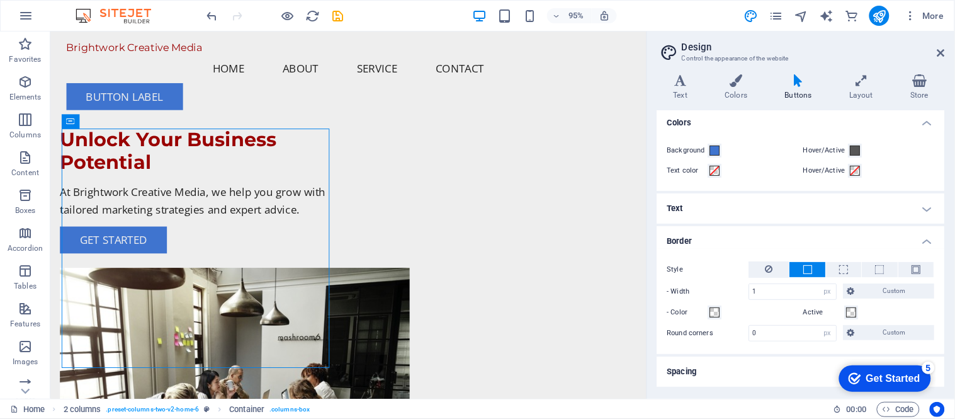
scroll to position [60, 0]
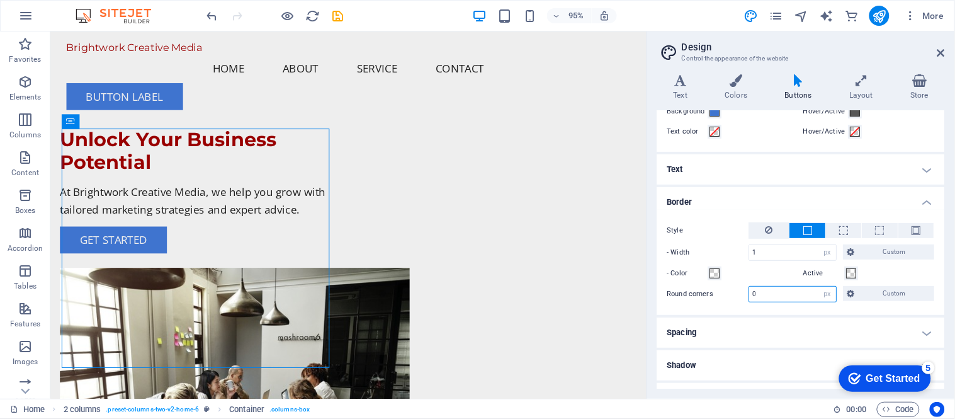
drag, startPoint x: 762, startPoint y: 292, endPoint x: 721, endPoint y: 292, distance: 41.5
click at [721, 292] on div "Round corners 0 px rem vh vw Custom Custom" at bounding box center [800, 294] width 267 height 16
type input "4"
click at [659, 259] on div "Style - Width 1 px rem vh vw Custom Custom 1 px rem vh vw 1 px rem vh vw 1 px r…" at bounding box center [801, 262] width 293 height 105
click at [859, 199] on h4 "Border" at bounding box center [801, 198] width 288 height 23
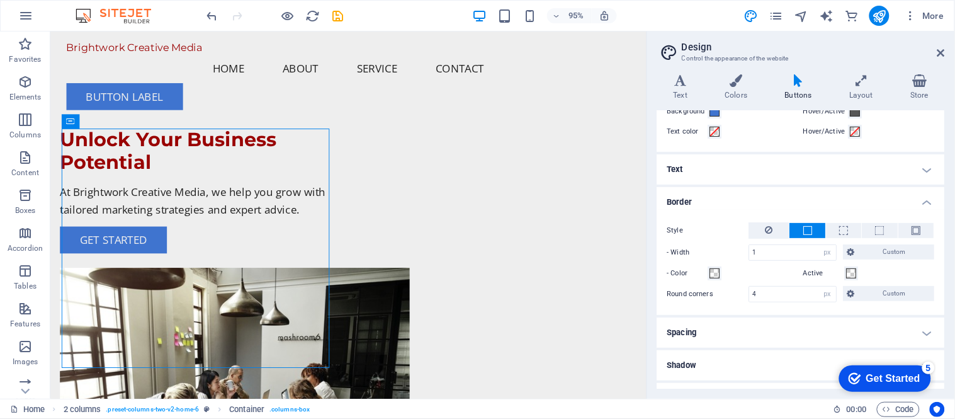
scroll to position [21, 0]
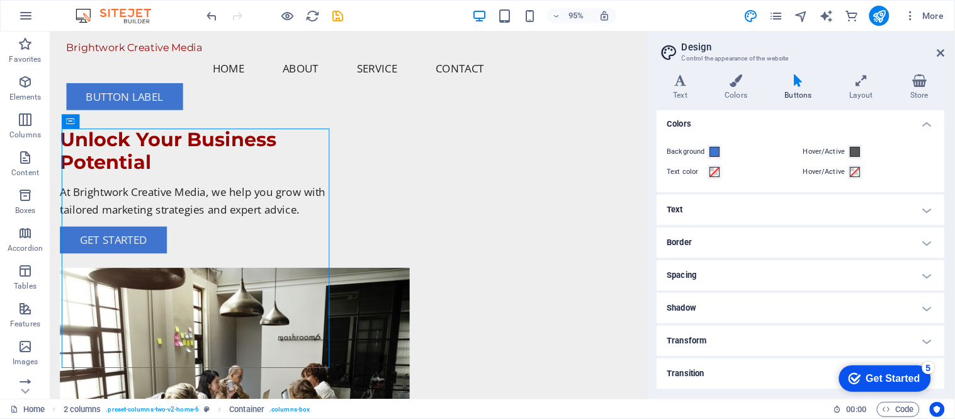
click at [703, 279] on h4 "Spacing" at bounding box center [801, 275] width 288 height 30
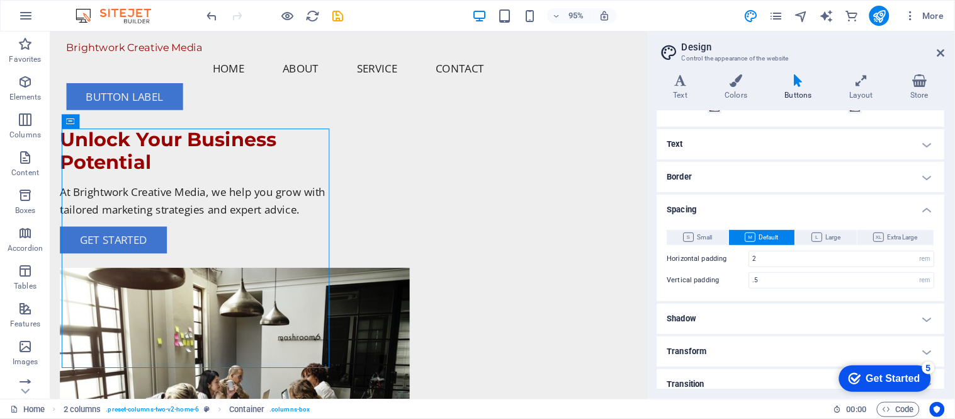
scroll to position [97, 0]
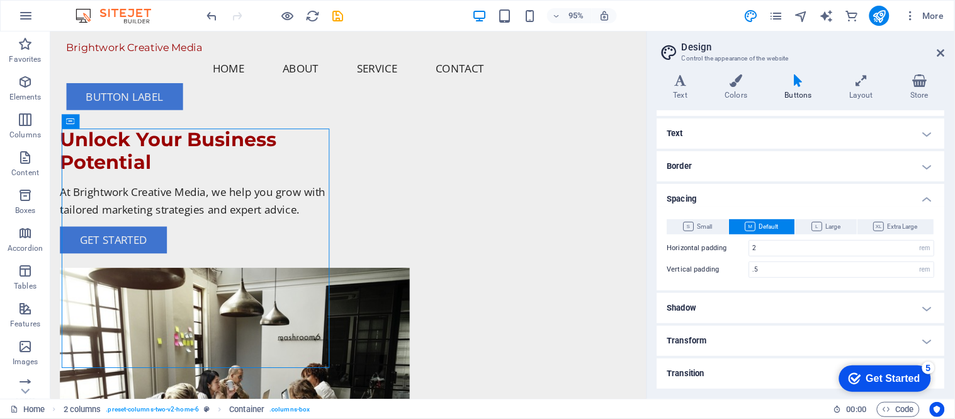
click at [711, 197] on h4 "Spacing" at bounding box center [801, 195] width 288 height 23
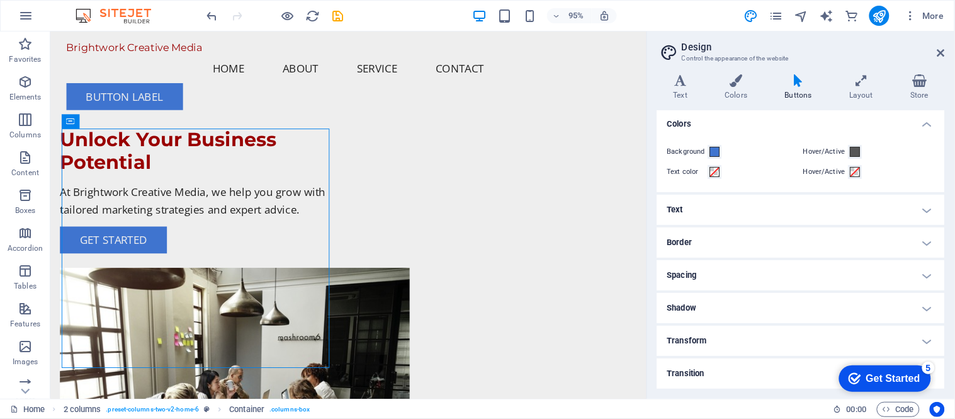
scroll to position [21, 0]
click at [727, 304] on h4 "Shadow" at bounding box center [801, 308] width 288 height 30
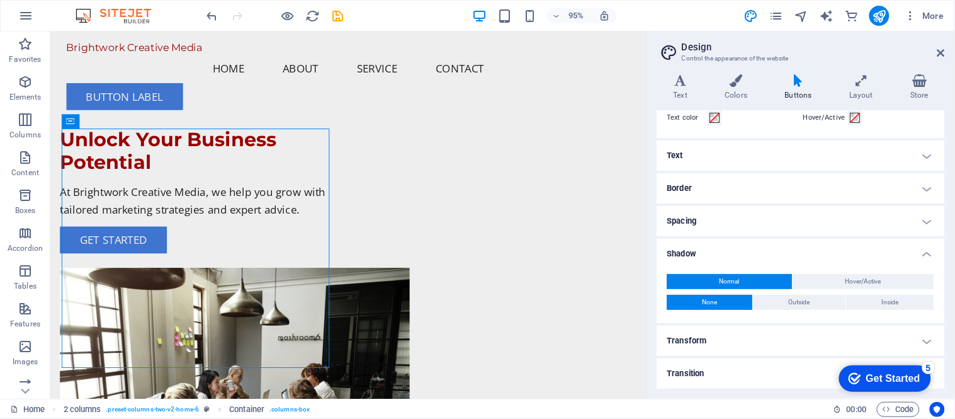
click at [743, 256] on h4 "Shadow" at bounding box center [801, 250] width 288 height 23
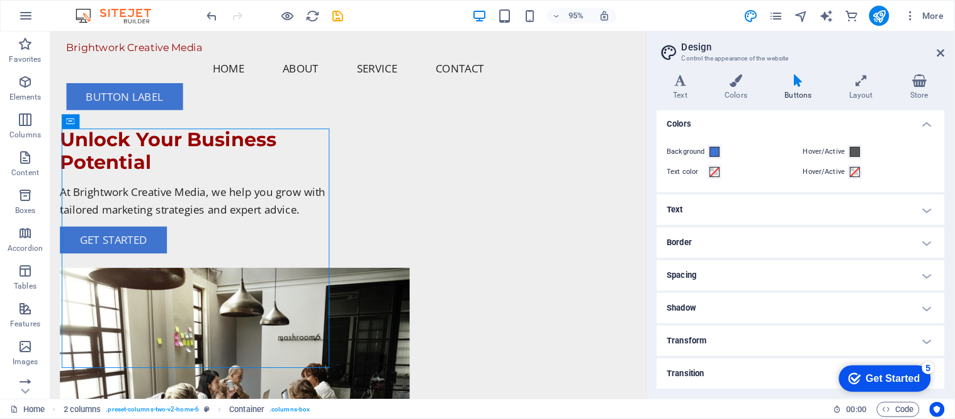
scroll to position [21, 0]
click at [731, 337] on h4 "Transform" at bounding box center [801, 340] width 288 height 30
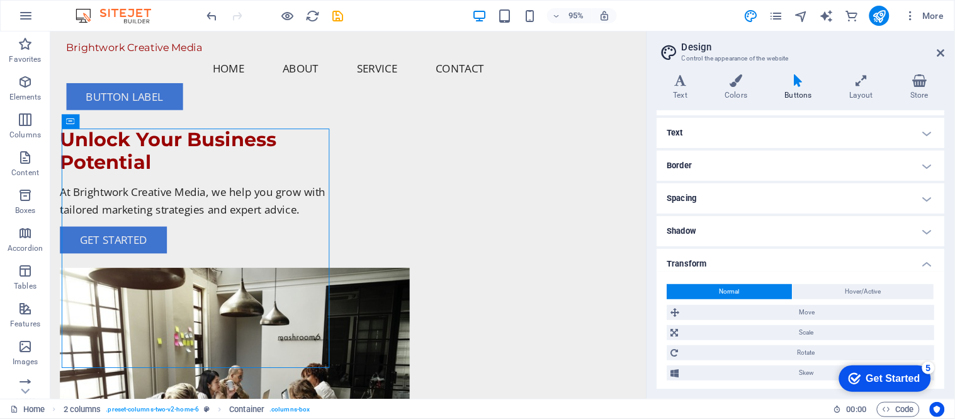
scroll to position [135, 0]
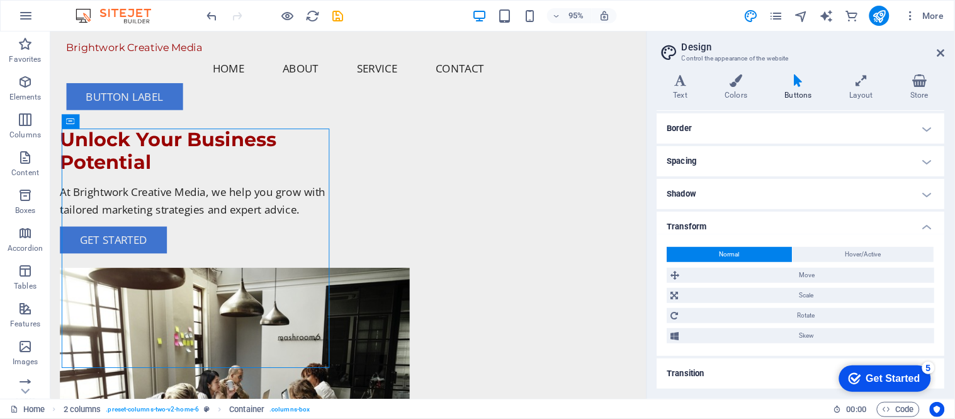
click at [701, 222] on h4 "Transform" at bounding box center [801, 222] width 288 height 23
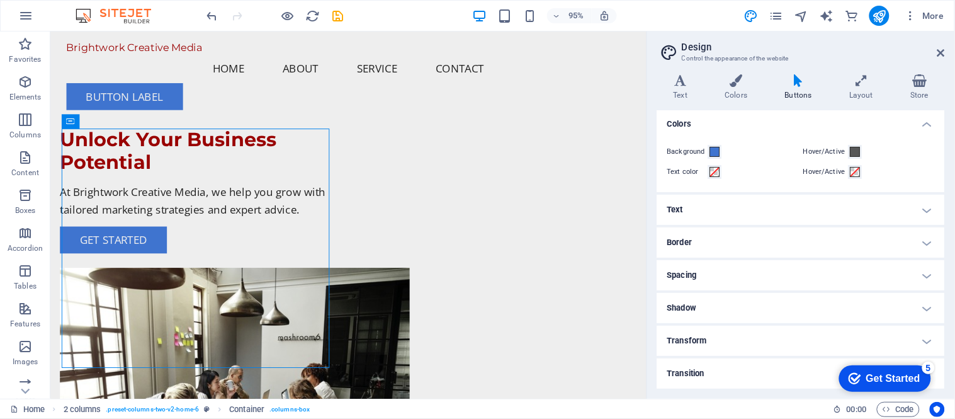
scroll to position [21, 0]
click at [724, 372] on h4 "Transition" at bounding box center [801, 373] width 288 height 30
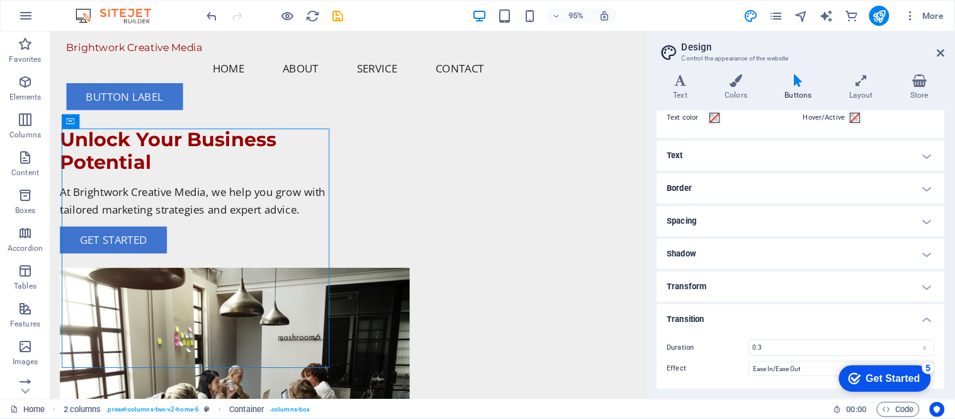
scroll to position [74, 0]
click at [724, 317] on h4 "Transition" at bounding box center [801, 315] width 288 height 23
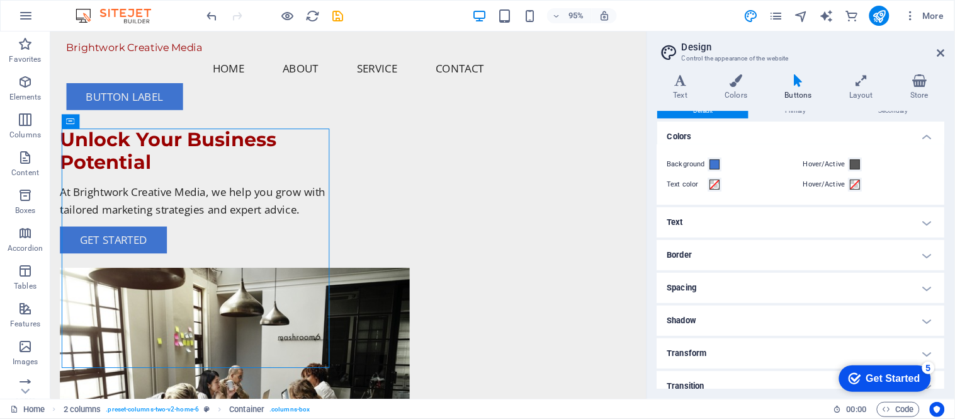
scroll to position [0, 0]
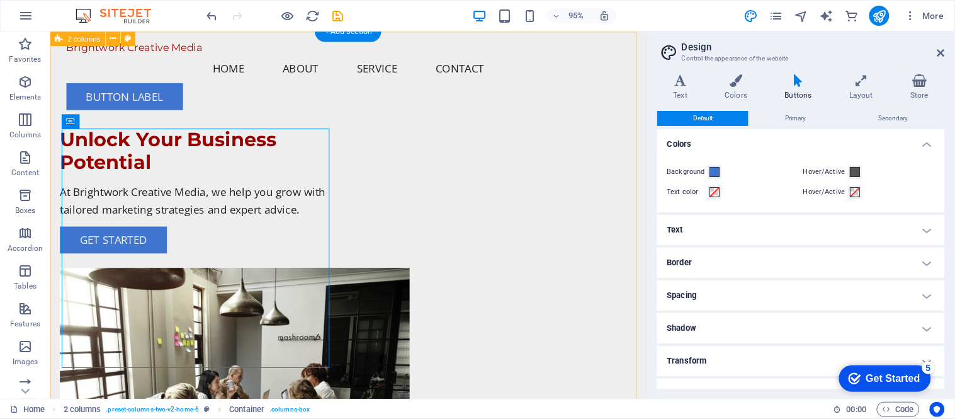
click at [337, 101] on div "Unlock Your Business Potential At Brightwork Creative Media, we help you grow w…" at bounding box center [364, 306] width 628 height 551
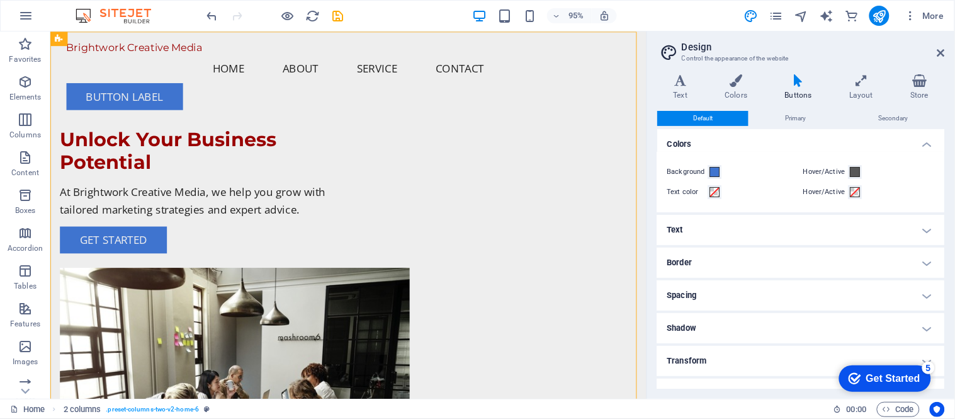
click at [801, 86] on icon at bounding box center [797, 80] width 59 height 13
click at [800, 118] on span "Primary" at bounding box center [795, 118] width 21 height 15
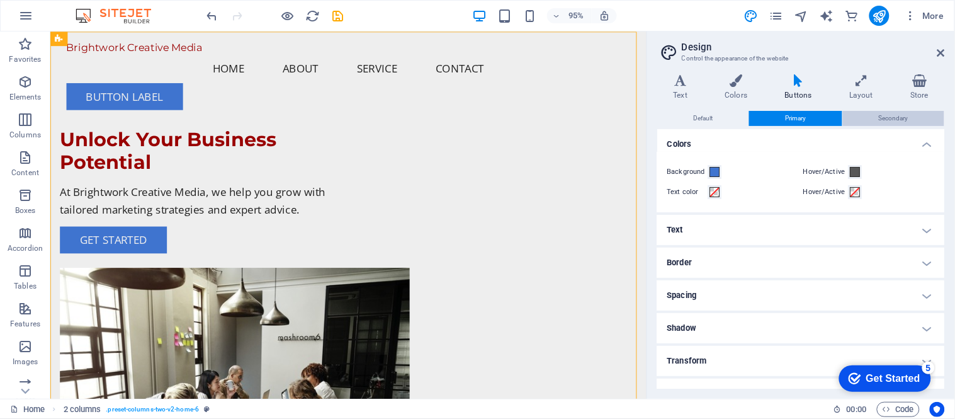
click at [859, 115] on span "Secondary" at bounding box center [894, 118] width 30 height 15
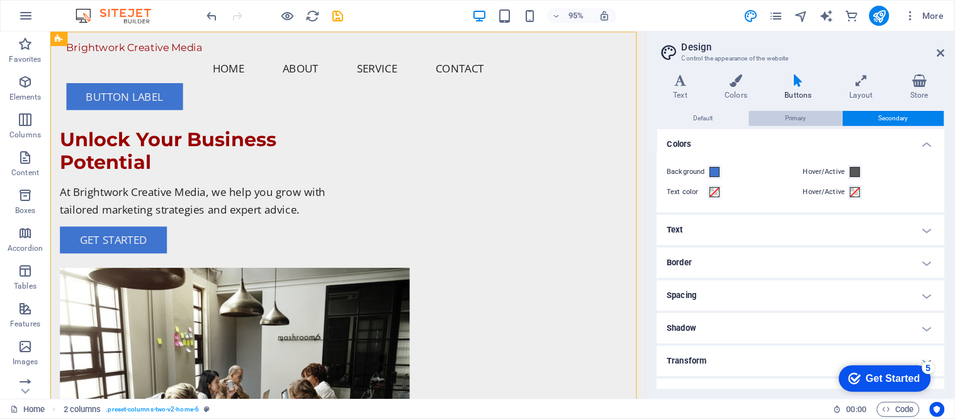
click at [791, 123] on span "Primary" at bounding box center [795, 118] width 21 height 15
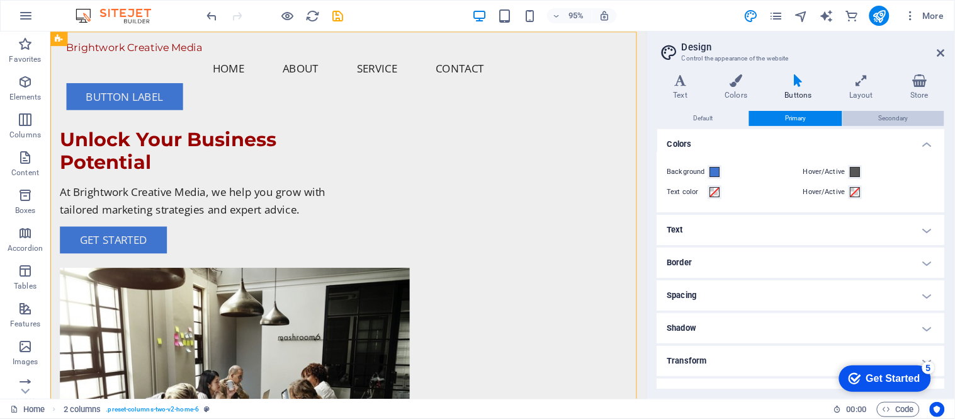
click at [859, 115] on span "Secondary" at bounding box center [894, 118] width 30 height 15
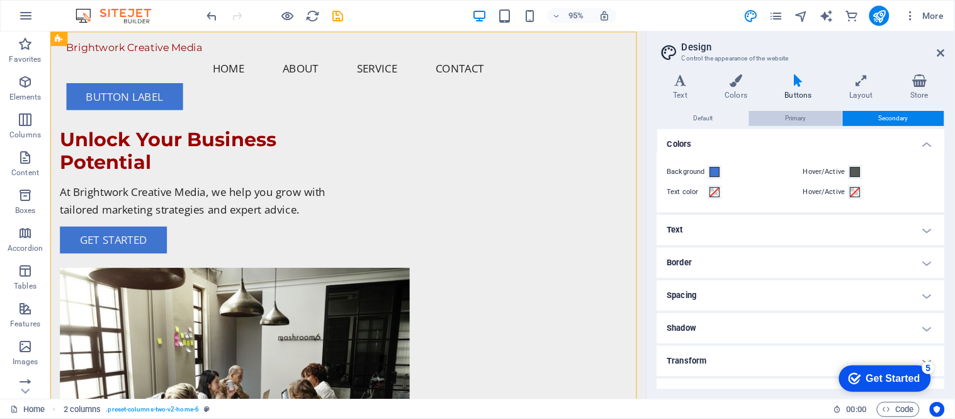
click at [820, 114] on button "Primary" at bounding box center [795, 118] width 93 height 15
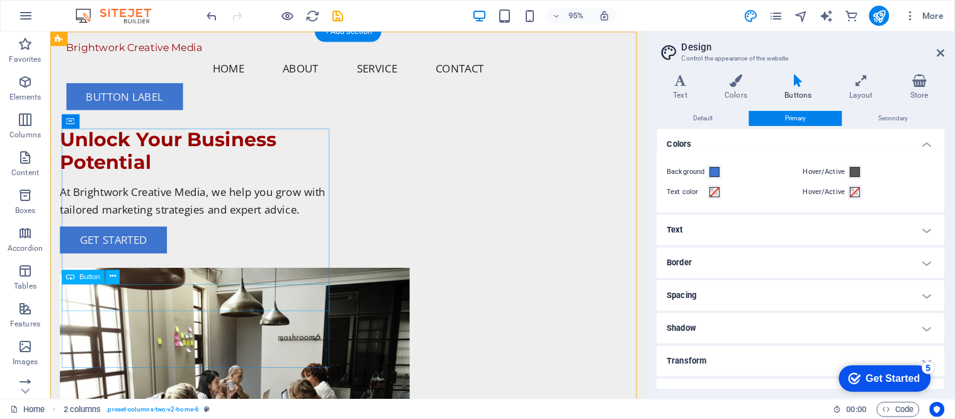
click at [153, 264] on div "Get Started" at bounding box center [201, 250] width 282 height 28
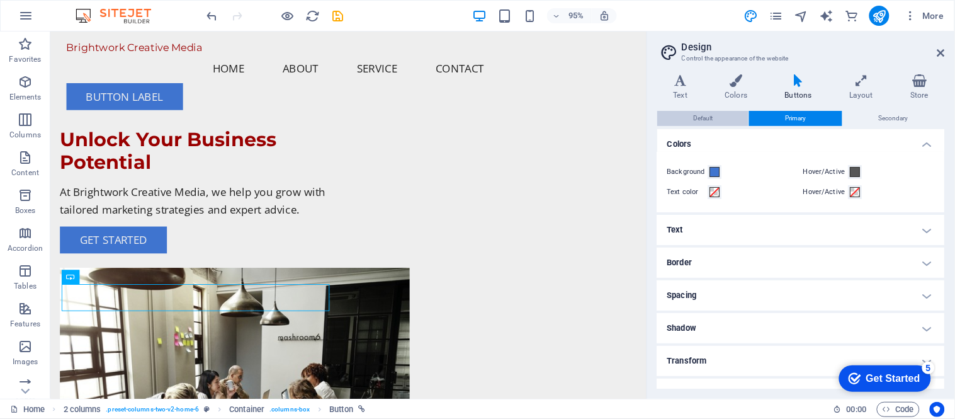
click at [695, 118] on span "Default" at bounding box center [703, 118] width 20 height 15
click at [683, 74] on icon at bounding box center [680, 80] width 47 height 13
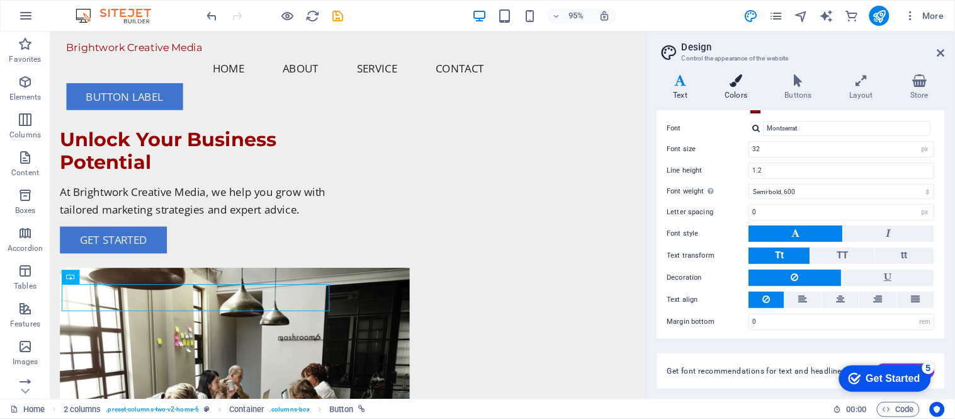
click at [738, 85] on icon at bounding box center [736, 80] width 55 height 13
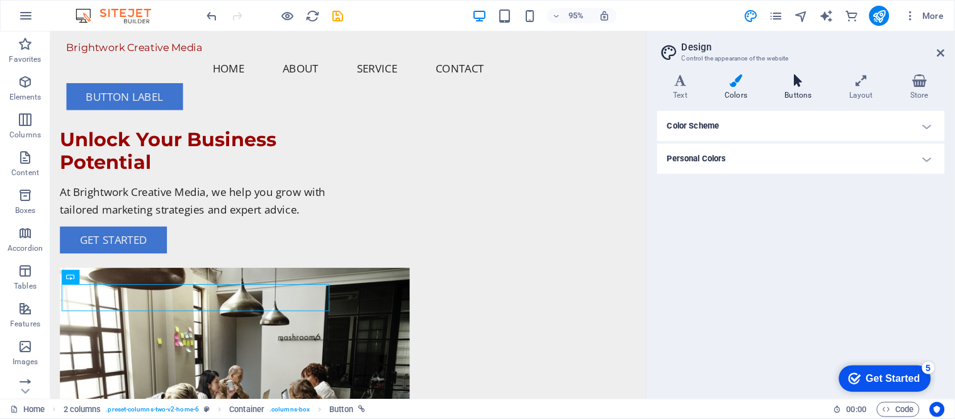
click at [803, 87] on h4 "Buttons" at bounding box center [800, 87] width 64 height 26
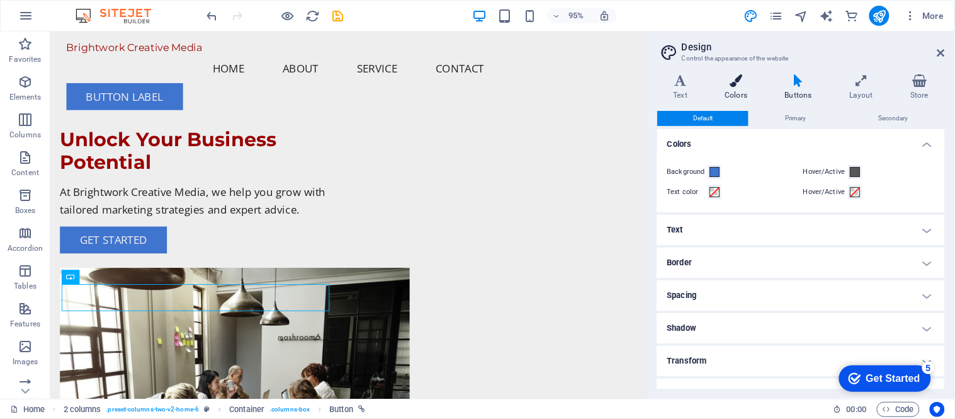
click at [741, 86] on icon at bounding box center [736, 80] width 55 height 13
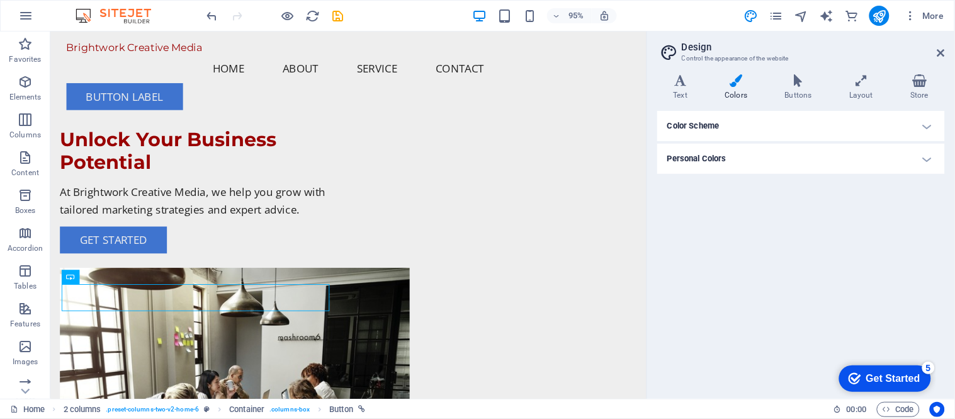
click at [775, 150] on h4 "Personal Colors" at bounding box center [801, 159] width 288 height 30
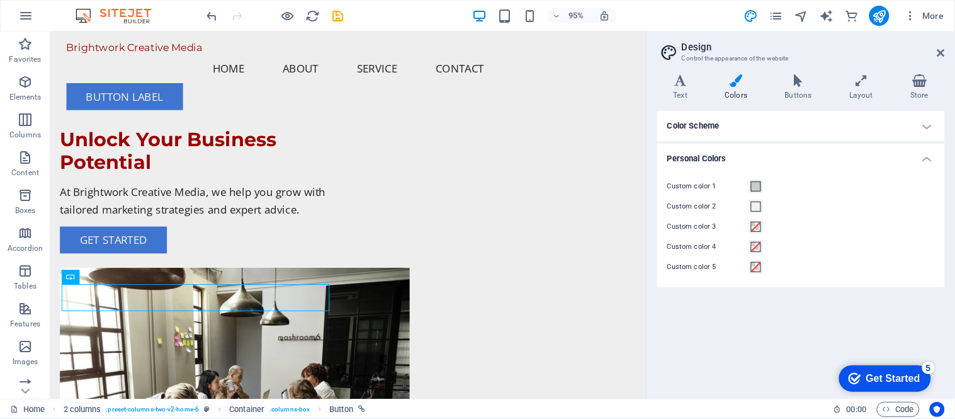
click at [775, 150] on h4 "Personal Colors" at bounding box center [801, 155] width 288 height 23
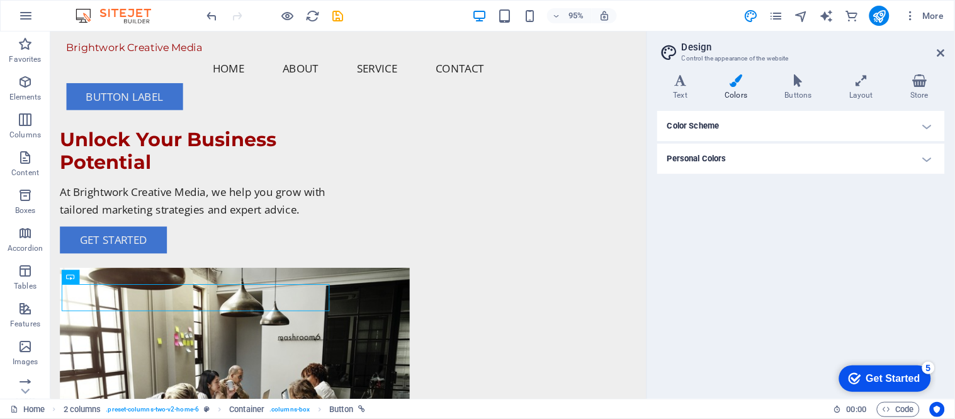
click at [775, 150] on h4 "Personal Colors" at bounding box center [801, 159] width 288 height 30
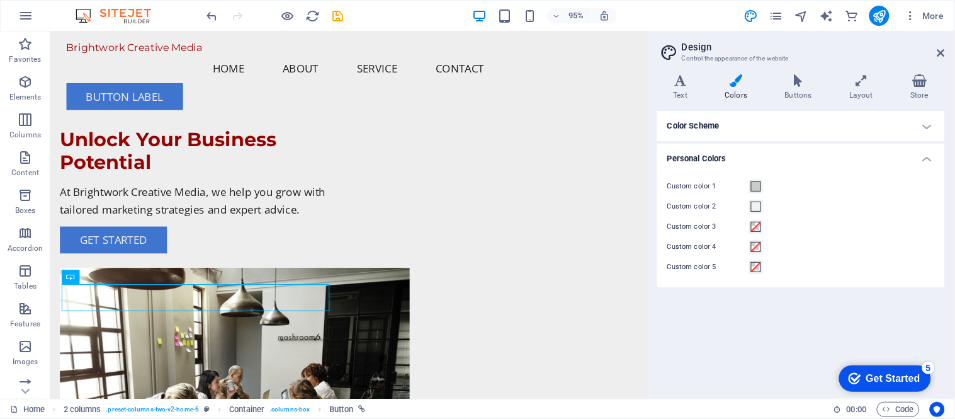
click at [775, 153] on h4 "Personal Colors" at bounding box center [801, 155] width 288 height 23
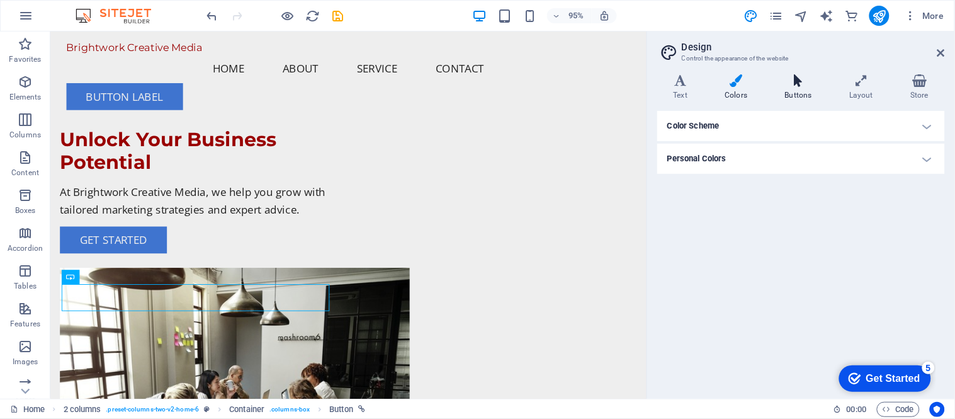
click at [792, 84] on icon at bounding box center [797, 80] width 59 height 13
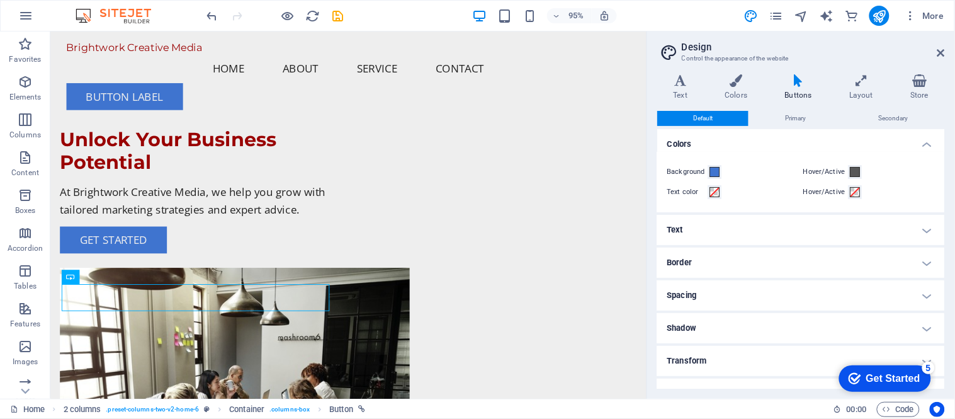
click at [792, 84] on icon at bounding box center [797, 80] width 59 height 13
click at [859, 84] on icon at bounding box center [861, 80] width 56 height 13
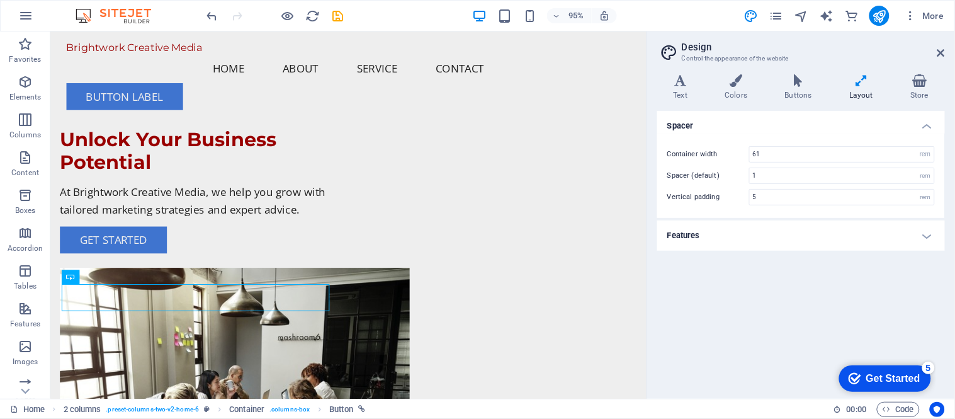
click at [765, 240] on h4 "Features" at bounding box center [801, 235] width 288 height 30
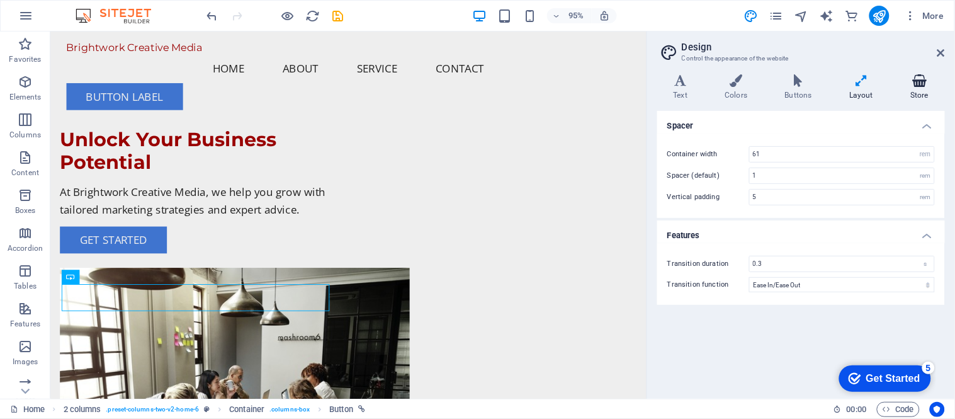
click at [859, 81] on icon at bounding box center [919, 80] width 50 height 13
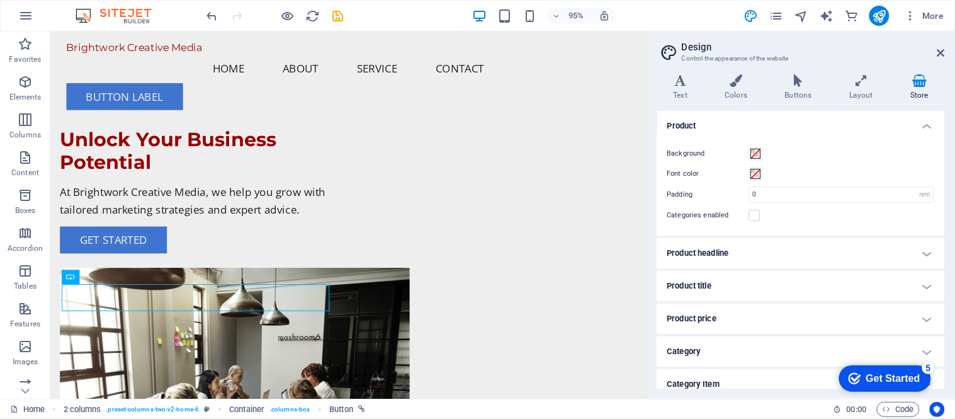
click at [821, 126] on h4 "Product" at bounding box center [801, 122] width 288 height 23
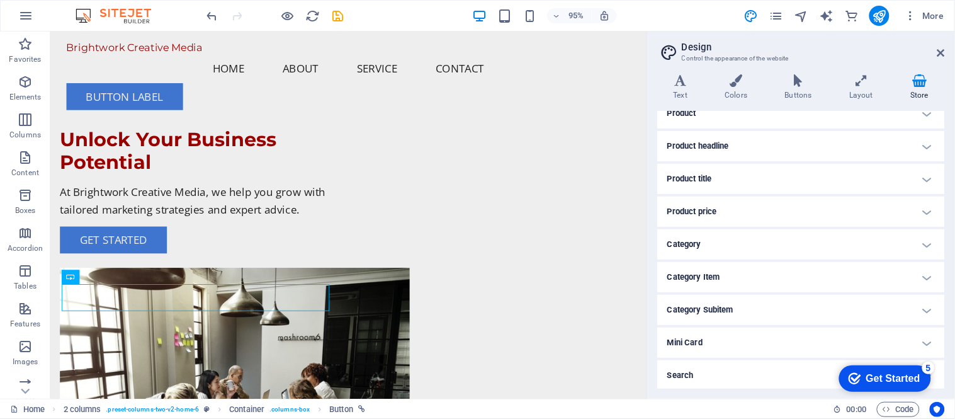
scroll to position [15, 0]
drag, startPoint x: 944, startPoint y: 49, endPoint x: 892, endPoint y: 18, distance: 60.4
click at [859, 49] on icon at bounding box center [941, 53] width 8 height 10
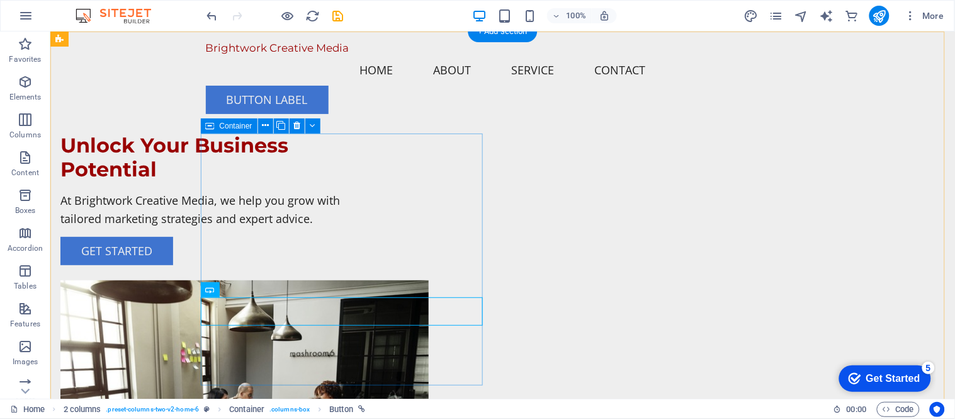
click at [342, 264] on div "Unlock Your Business Potential At Brightwork Creative Media, we help you grow w…" at bounding box center [201, 199] width 282 height 132
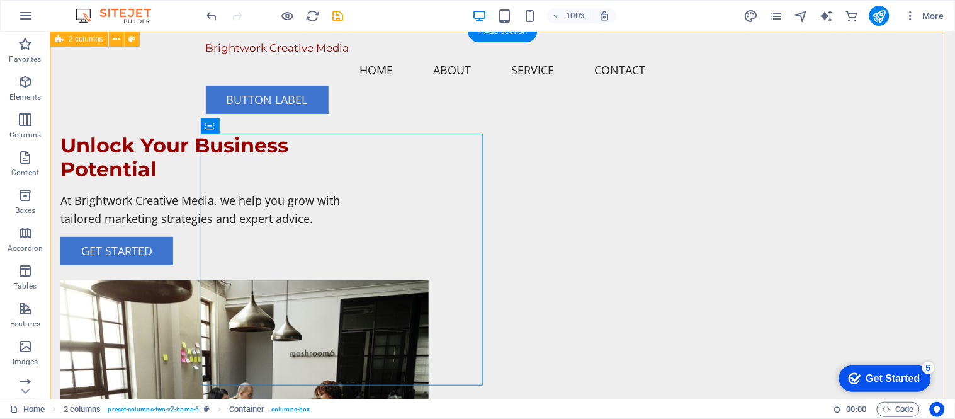
click at [123, 251] on div "Unlock Your Business Potential At Brightwork Creative Media, we help you grow w…" at bounding box center [502, 306] width 904 height 551
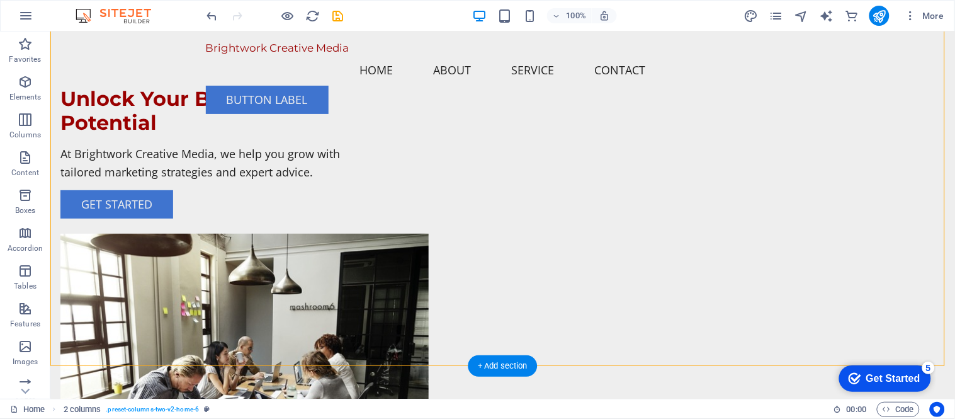
scroll to position [70, 0]
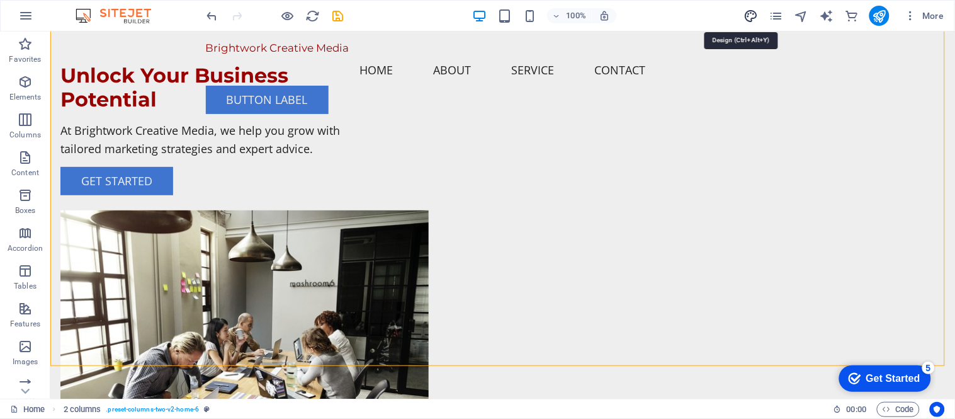
click at [751, 14] on icon "design" at bounding box center [750, 16] width 14 height 14
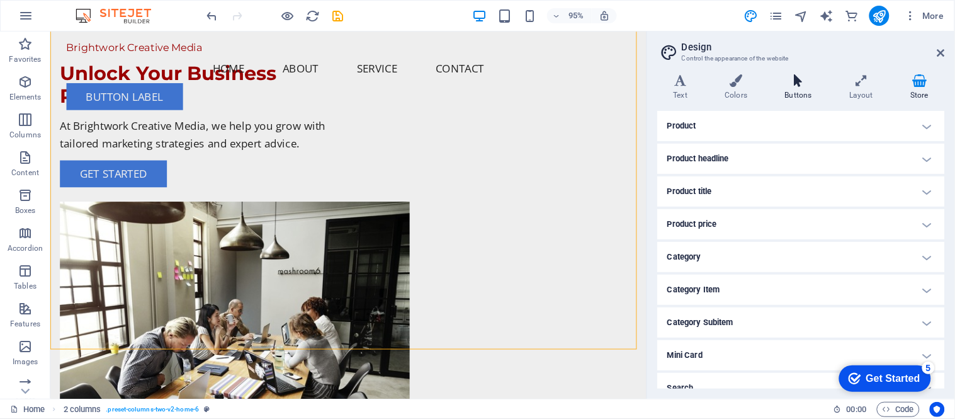
click at [788, 76] on icon at bounding box center [797, 80] width 59 height 13
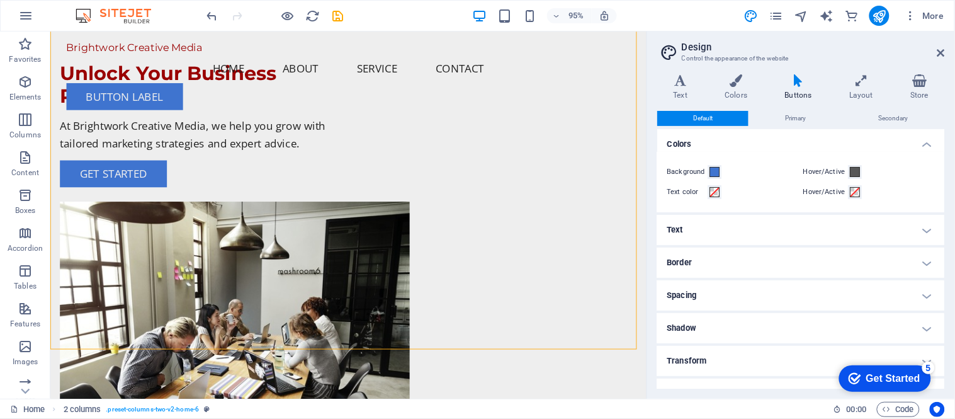
click at [777, 260] on h4 "Border" at bounding box center [801, 262] width 288 height 30
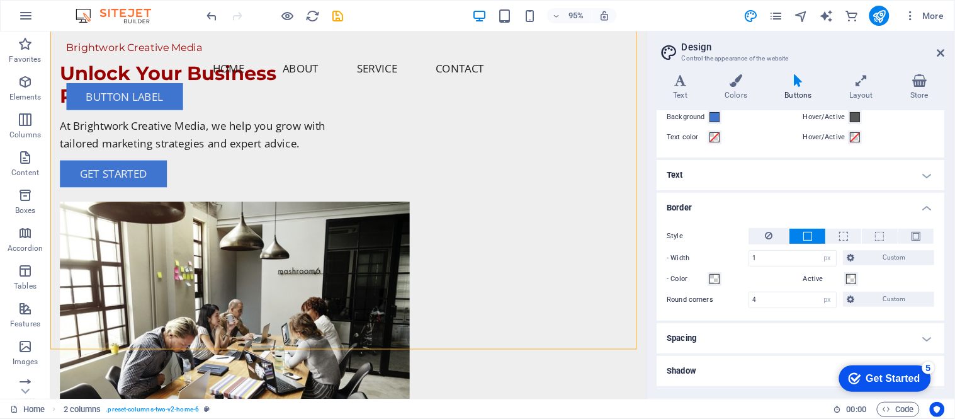
scroll to position [0, 0]
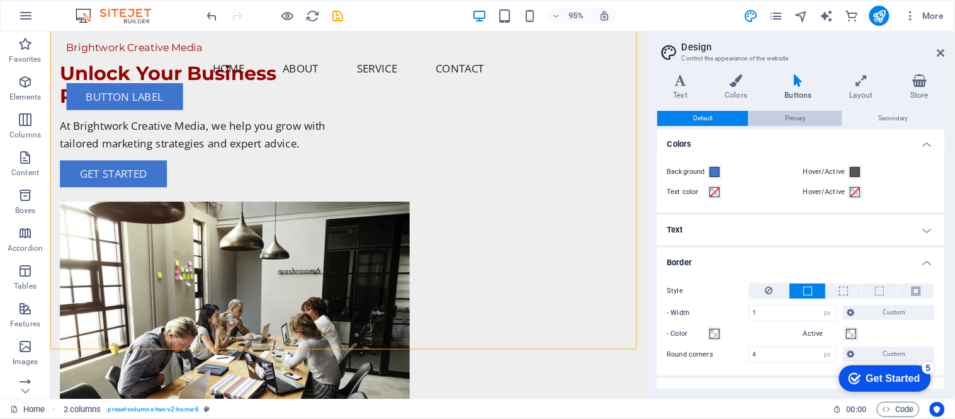
click at [788, 113] on span "Primary" at bounding box center [795, 118] width 21 height 15
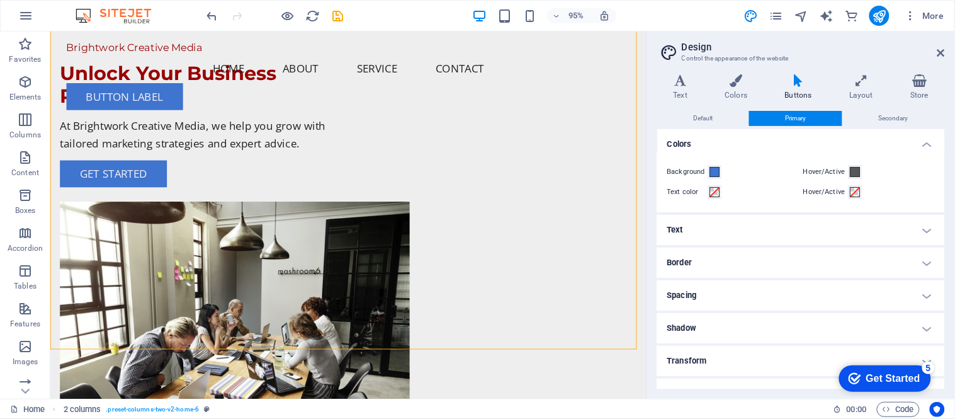
click at [788, 249] on h4 "Border" at bounding box center [801, 262] width 288 height 30
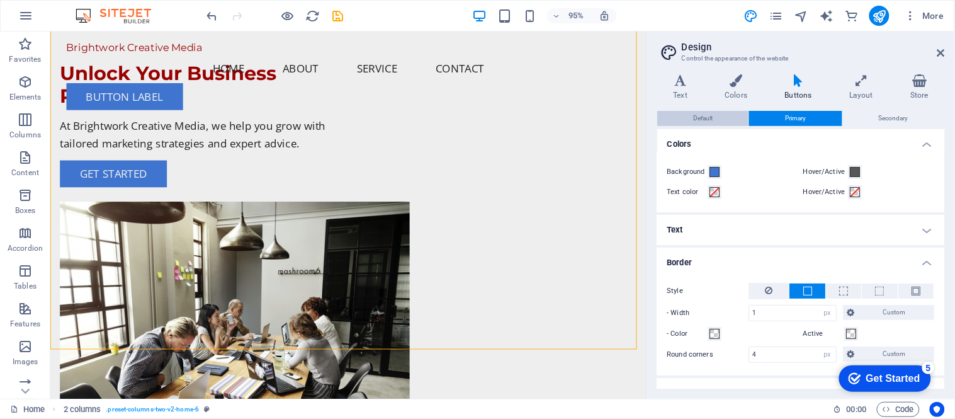
click at [674, 113] on button "Default" at bounding box center [702, 118] width 91 height 15
click at [859, 52] on icon at bounding box center [941, 53] width 8 height 10
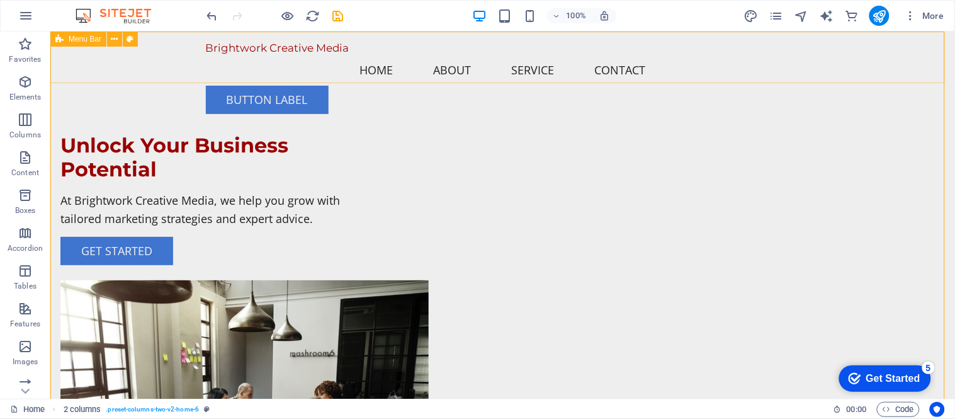
click at [619, 76] on div "Brightwork Creative Media Menu Home About Service Contact Button label" at bounding box center [502, 77] width 904 height 93
click at [120, 57] on div "Brightwork Creative Media Menu Home About Service Contact Button label" at bounding box center [502, 77] width 904 height 93
click at [116, 42] on icon at bounding box center [114, 39] width 7 height 13
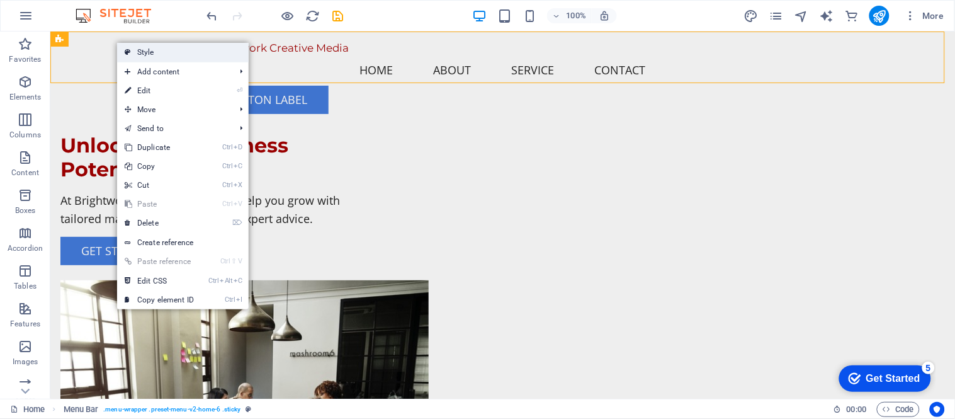
drag, startPoint x: 149, startPoint y: 52, endPoint x: 8, endPoint y: 67, distance: 141.2
click at [149, 52] on link "Style" at bounding box center [183, 52] width 132 height 19
select select "rem"
select select "preset-menu-v2-home-6"
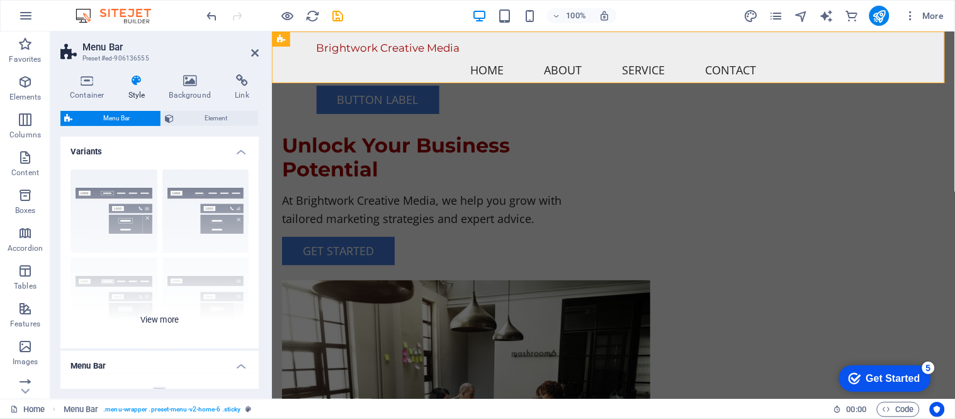
click at [152, 320] on div "Border Centered Default Fixed Loki Trigger Wide XXL" at bounding box center [159, 253] width 198 height 189
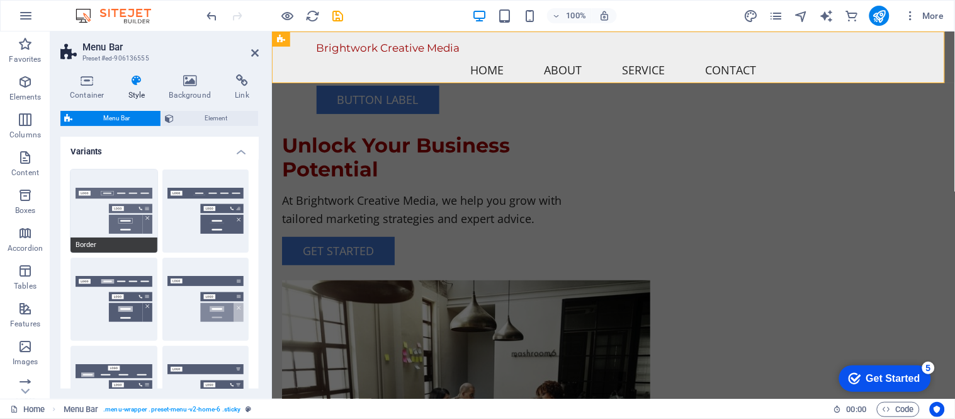
click at [93, 215] on button "Border" at bounding box center [113, 210] width 87 height 83
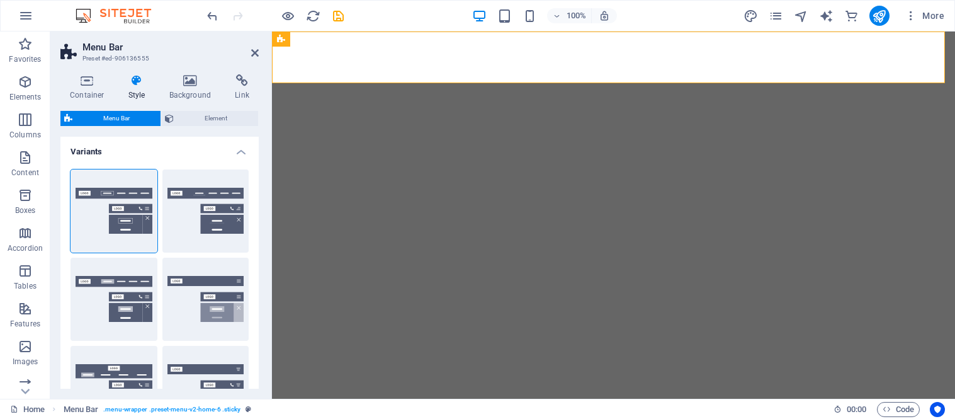
select select "rem"
select select "preset-menu-v2-home-6"
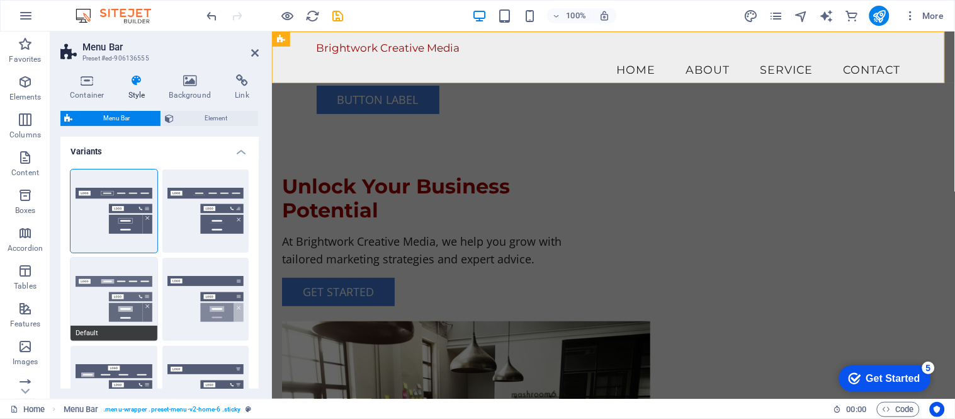
click at [76, 287] on button "Default" at bounding box center [113, 298] width 87 height 83
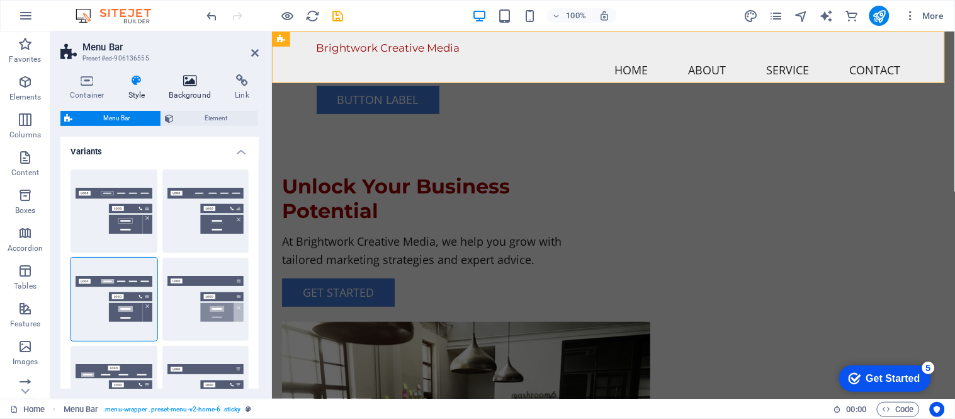
click at [191, 78] on icon at bounding box center [190, 80] width 61 height 13
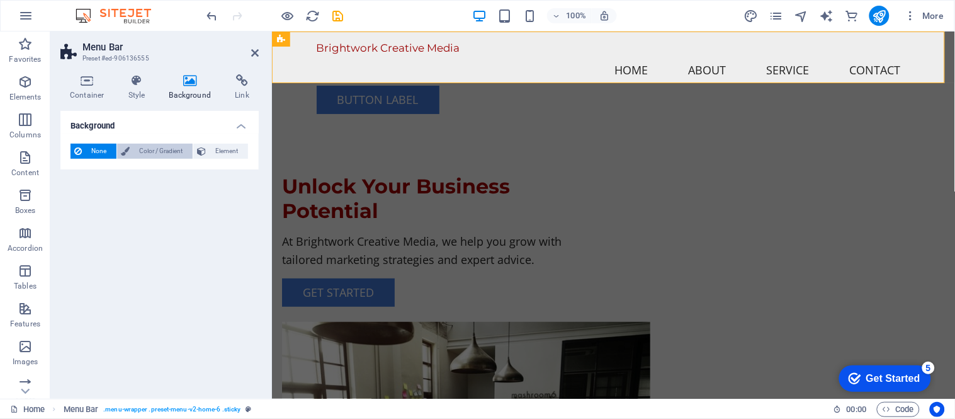
click at [141, 153] on span "Color / Gradient" at bounding box center [160, 151] width 55 height 15
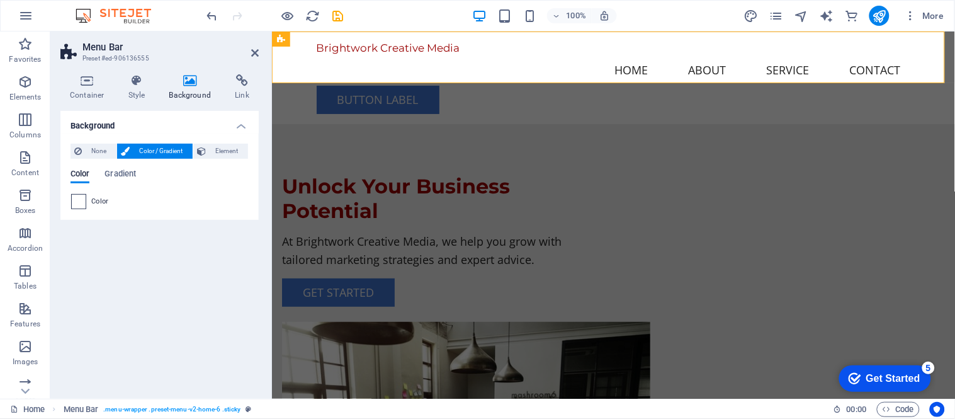
drag, startPoint x: 77, startPoint y: 200, endPoint x: 85, endPoint y: 242, distance: 43.6
click at [77, 200] on span at bounding box center [79, 201] width 14 height 14
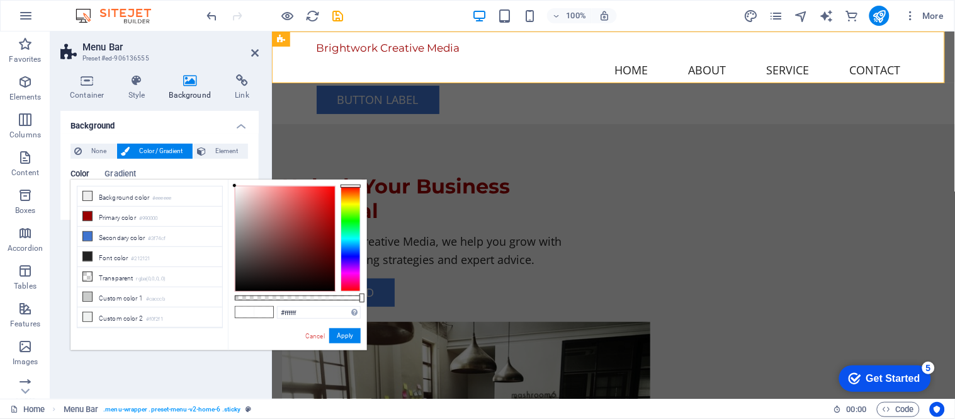
click at [247, 315] on span at bounding box center [244, 312] width 19 height 11
click at [313, 313] on input "#ffffff" at bounding box center [319, 312] width 84 height 13
drag, startPoint x: 313, startPoint y: 313, endPoint x: 286, endPoint y: 319, distance: 27.7
click at [286, 319] on div "#ffffff Supported formats #0852ed rgb(8, 82, 237) rgba(8, 82, 237, 90%) hsv(221…" at bounding box center [297, 355] width 139 height 353
type input "#cccccc"
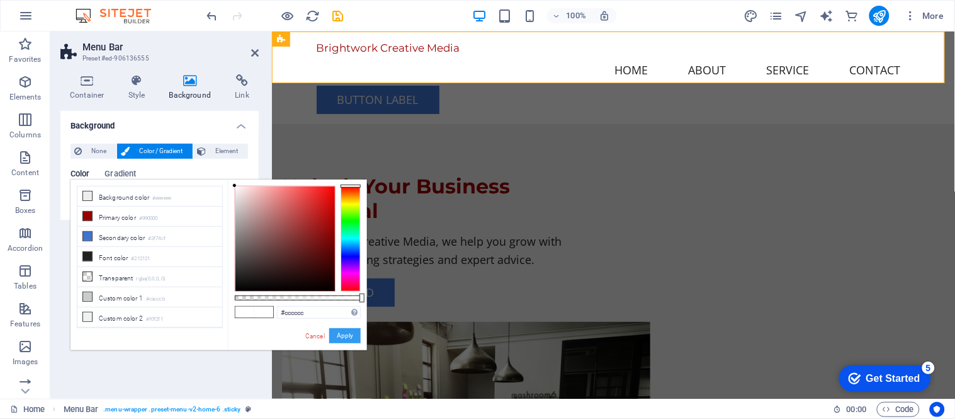
click at [341, 335] on button "Apply" at bounding box center [344, 335] width 31 height 15
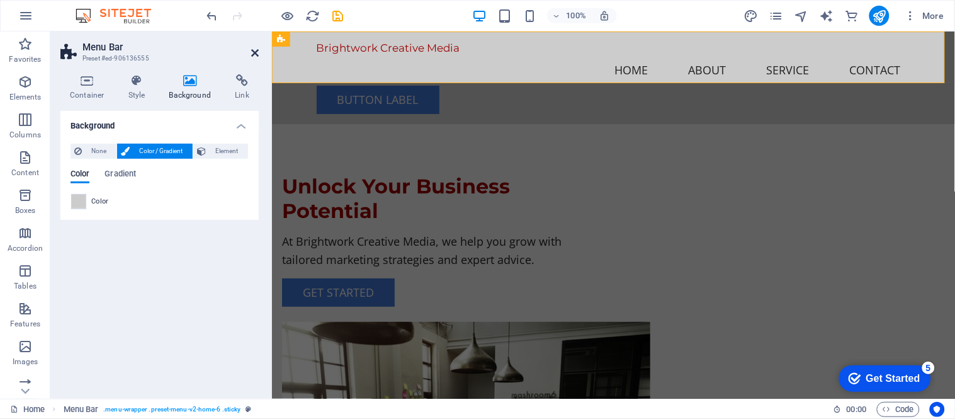
drag, startPoint x: 256, startPoint y: 49, endPoint x: 205, endPoint y: 18, distance: 59.9
click at [256, 49] on icon at bounding box center [255, 53] width 8 height 10
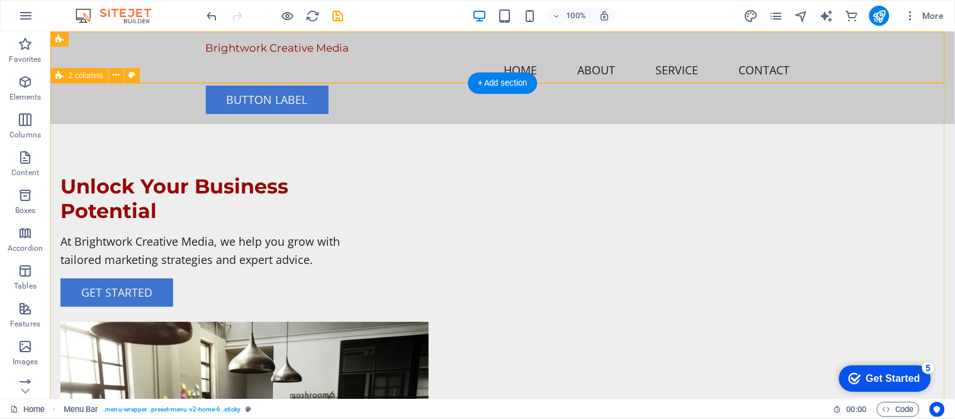
click at [139, 171] on div "Unlock Your Business Potential At Brightwork Creative Media, we help you grow w…" at bounding box center [502, 372] width 904 height 499
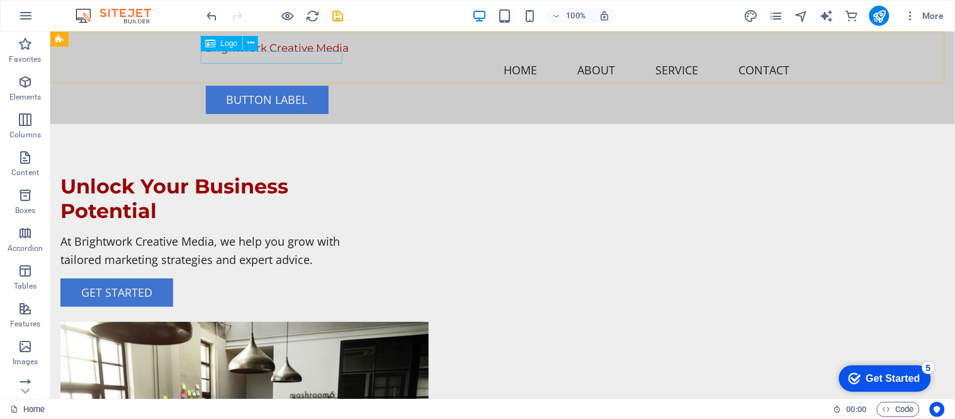
click at [210, 45] on icon at bounding box center [211, 43] width 10 height 15
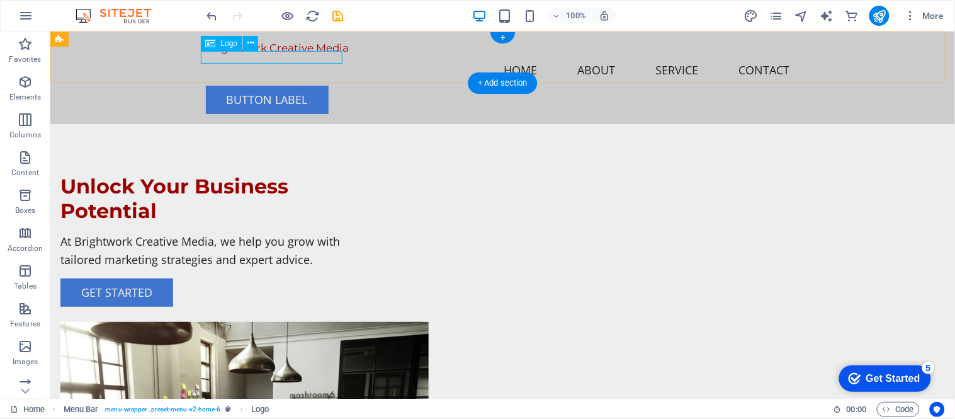
click at [230, 53] on div "Brightwork Creative Media" at bounding box center [502, 47] width 594 height 13
select select "px"
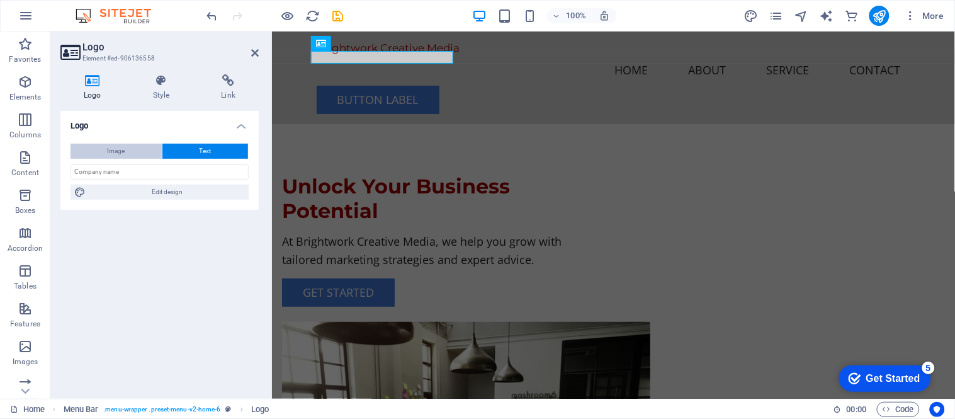
click at [135, 149] on button "Image" at bounding box center [115, 151] width 91 height 15
select select "DISABLED_OPTION_VALUE"
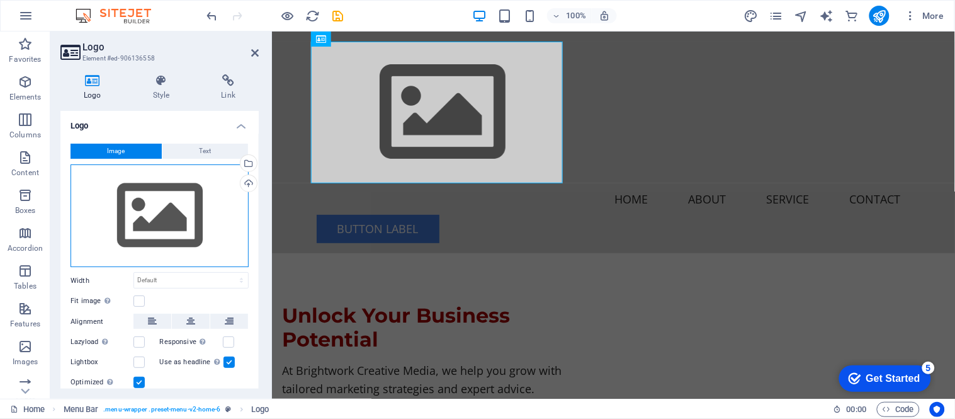
click at [145, 213] on div "Drag files here, click to choose files or select files from Files or our free s…" at bounding box center [159, 215] width 178 height 103
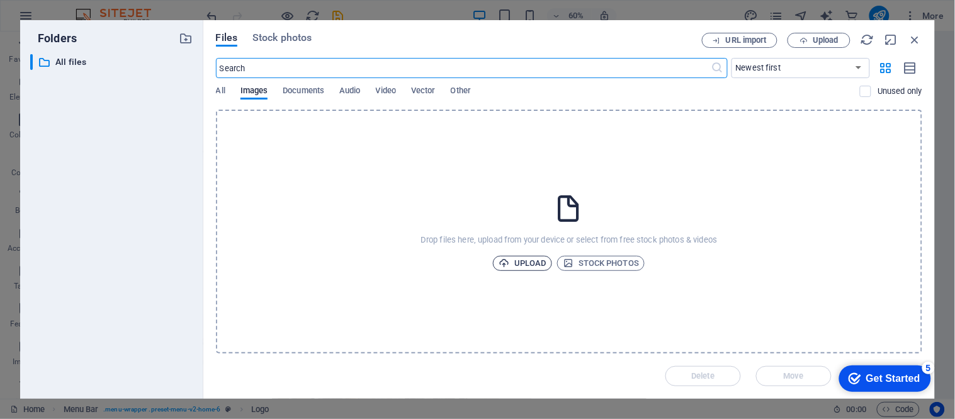
click at [515, 259] on span "Upload" at bounding box center [522, 263] width 48 height 15
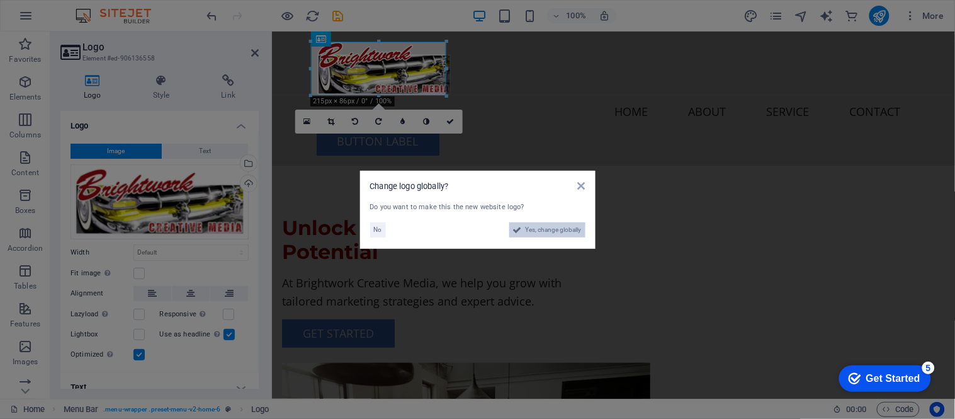
click at [533, 234] on span "Yes, change globally" at bounding box center [554, 229] width 56 height 15
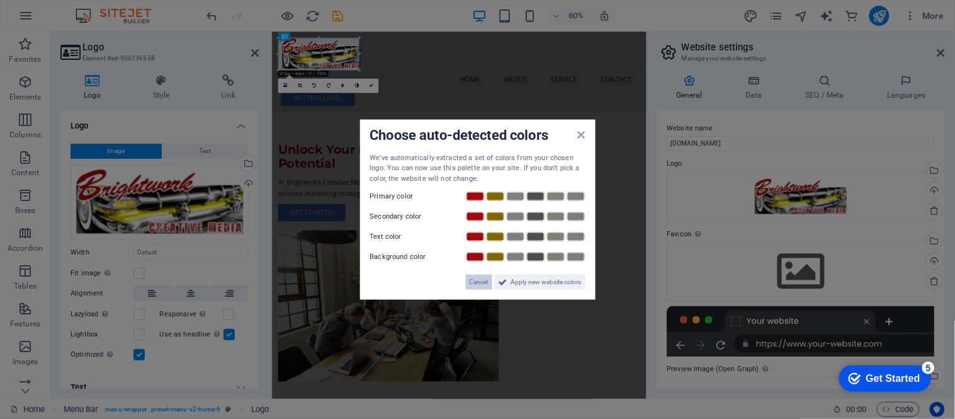
click at [470, 290] on span "Cancel" at bounding box center [479, 281] width 19 height 15
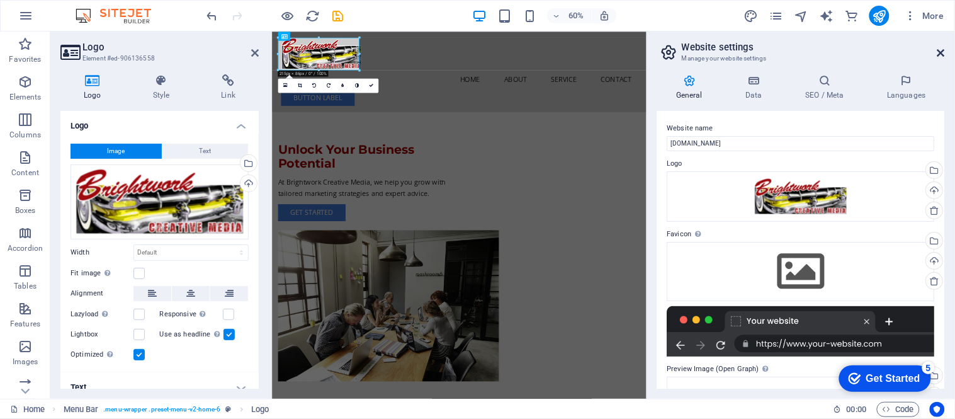
drag, startPoint x: 942, startPoint y: 50, endPoint x: 164, endPoint y: 22, distance: 778.5
click at [942, 50] on icon at bounding box center [941, 53] width 8 height 10
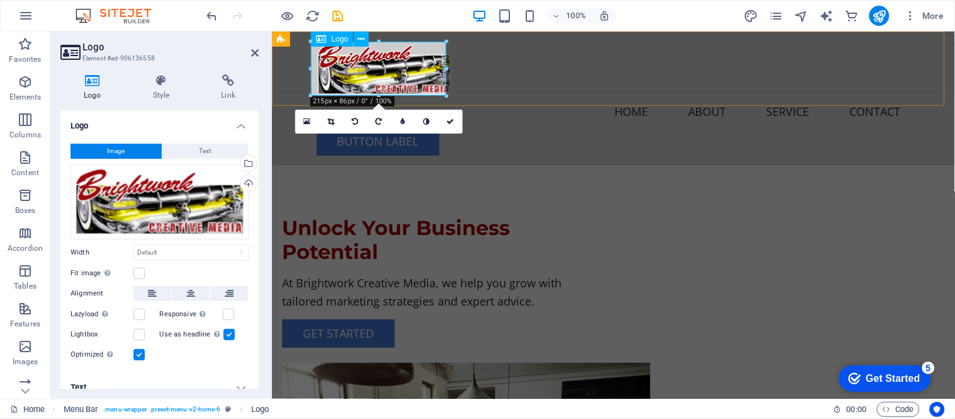
click at [538, 215] on div "Unlock Your Business Potential At Brightwork Creative Media, we help you grow w…" at bounding box center [422, 281] width 282 height 132
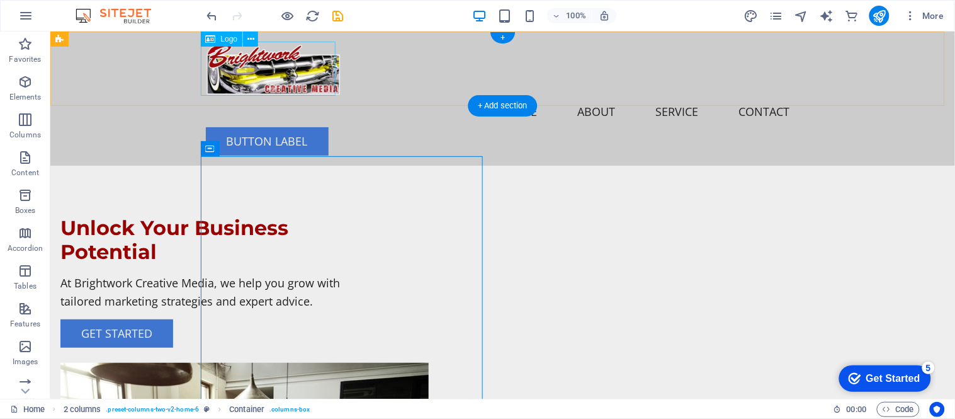
click at [231, 73] on div at bounding box center [502, 68] width 594 height 54
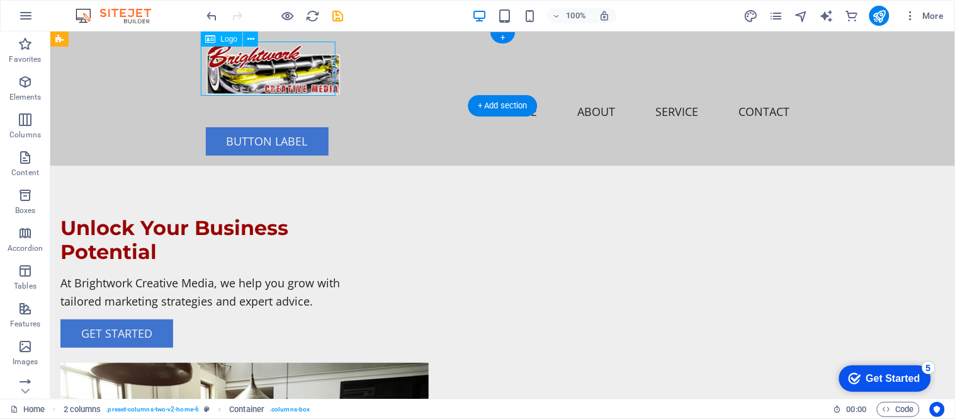
click at [231, 73] on div at bounding box center [502, 68] width 594 height 54
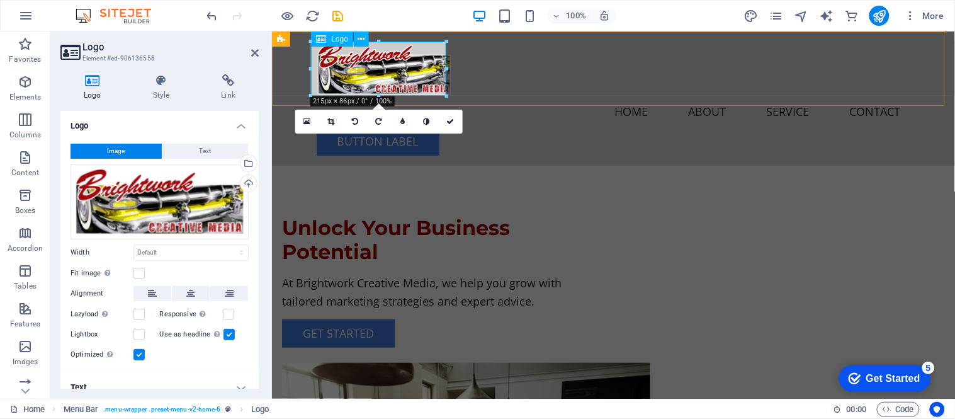
click at [391, 84] on div at bounding box center [613, 68] width 594 height 54
click at [145, 189] on div "Drag files here, click to choose files or select files from Files or our free s…" at bounding box center [159, 201] width 178 height 75
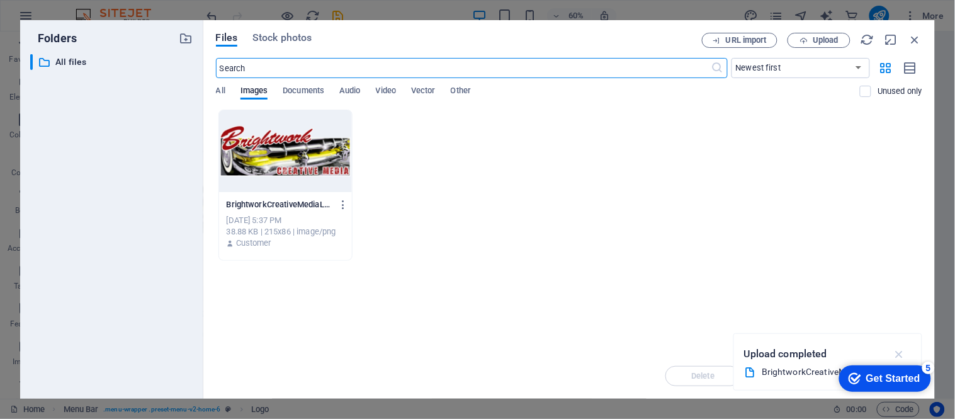
click at [894, 348] on icon "button" at bounding box center [899, 354] width 14 height 14
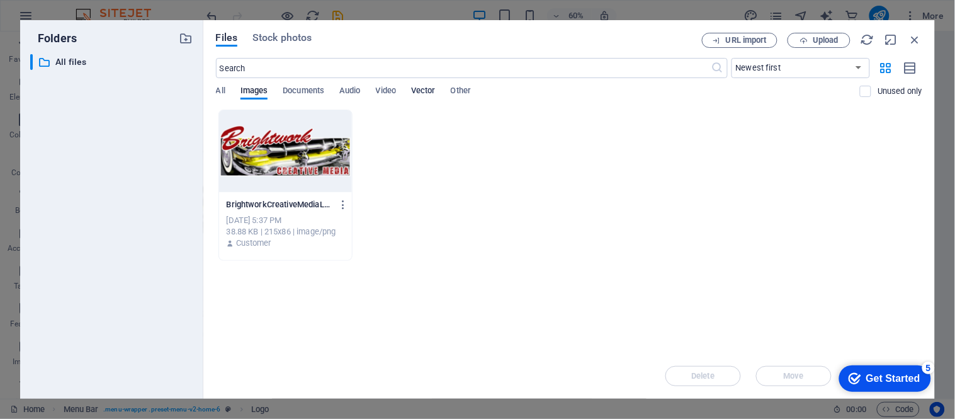
click at [436, 90] on span "Vector" at bounding box center [423, 92] width 25 height 18
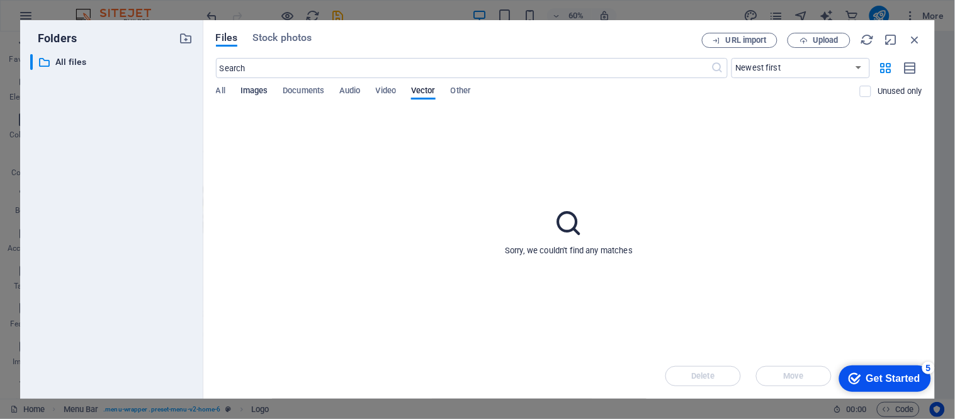
click at [265, 89] on span "Images" at bounding box center [254, 92] width 28 height 18
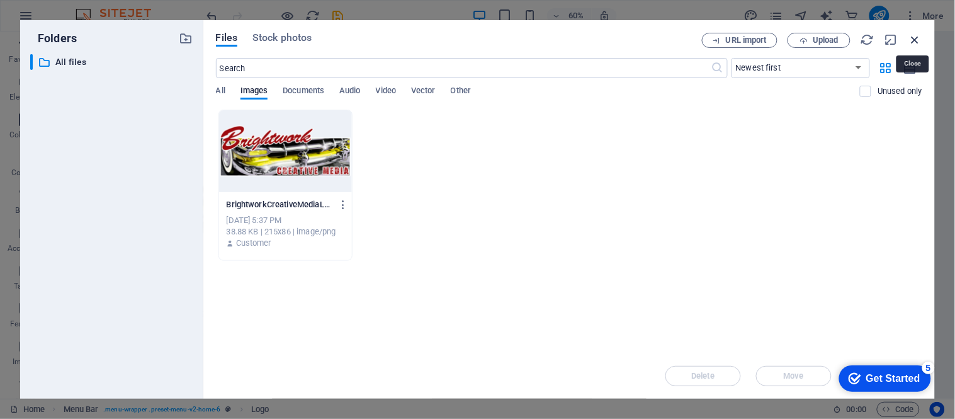
click at [920, 35] on icon "button" at bounding box center [915, 40] width 14 height 14
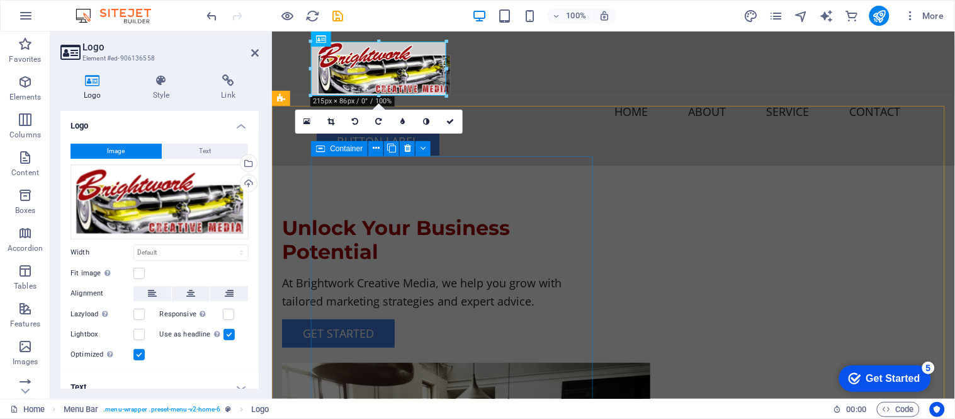
click at [469, 215] on div "Unlock Your Business Potential At Brightwork Creative Media, we help you grow w…" at bounding box center [422, 281] width 282 height 132
